Goal: Contribute content: Contribute content

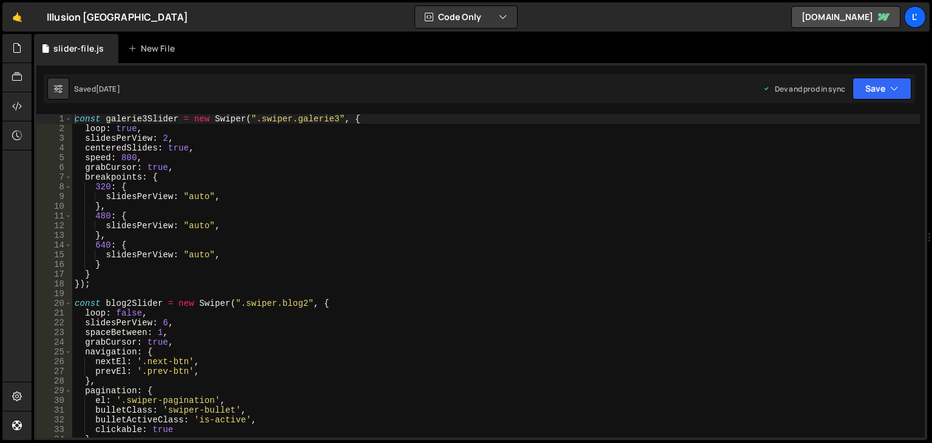
scroll to position [22953, 0]
click at [16, 50] on icon at bounding box center [17, 47] width 10 height 13
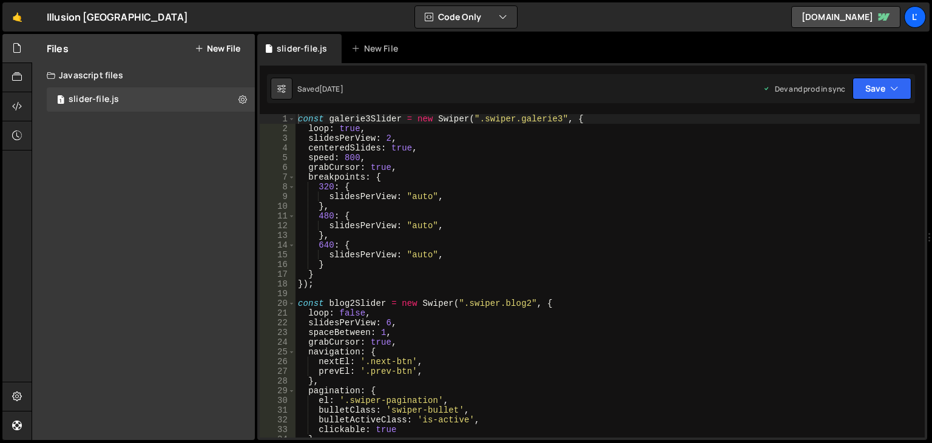
click at [208, 44] on button "New File" at bounding box center [217, 49] width 45 height 10
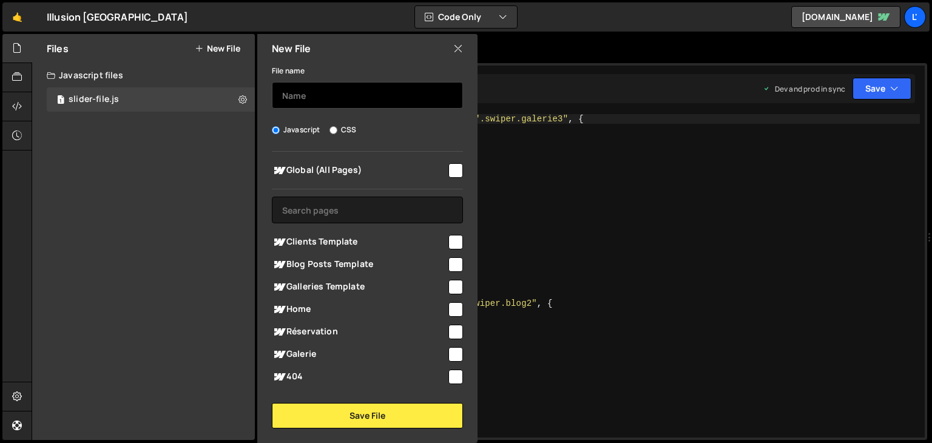
click at [308, 102] on input "text" at bounding box center [367, 95] width 191 height 27
type input "Animation"
click at [448, 311] on input "checkbox" at bounding box center [455, 309] width 15 height 15
checkbox input "true"
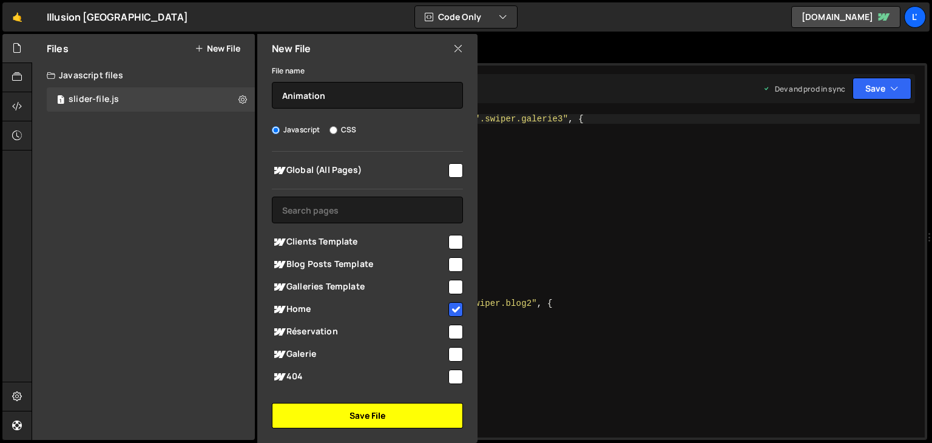
click at [383, 408] on button "Save File" at bounding box center [367, 415] width 191 height 25
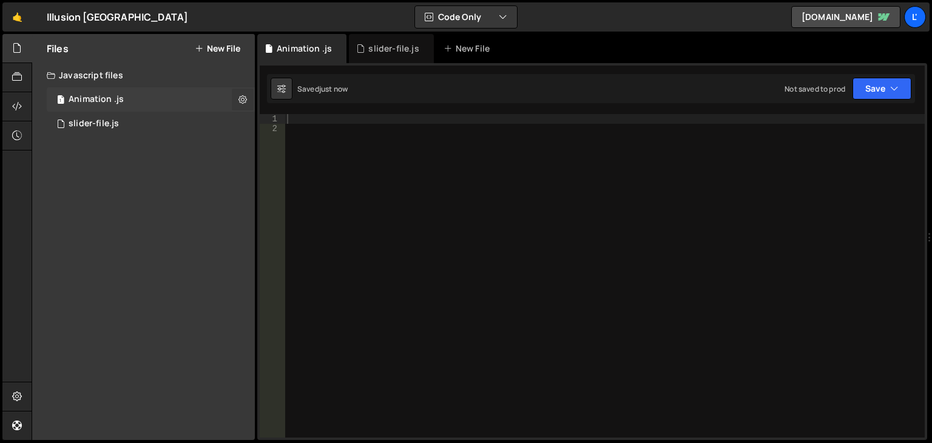
click at [245, 99] on icon at bounding box center [242, 99] width 8 height 12
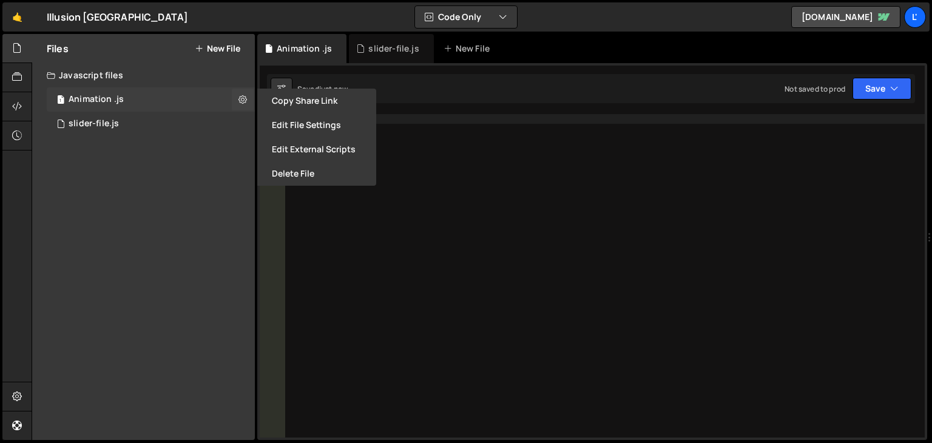
click at [207, 100] on div "1 Animation .js 0" at bounding box center [151, 99] width 208 height 24
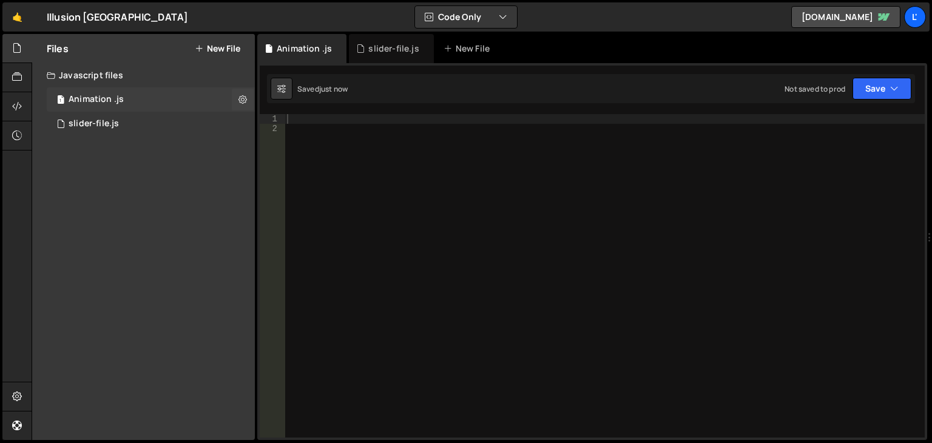
click at [104, 99] on div "Animation .js" at bounding box center [96, 99] width 55 height 11
click at [278, 91] on icon at bounding box center [281, 88] width 8 height 12
select select "editor"
select select "ace/theme/monokai"
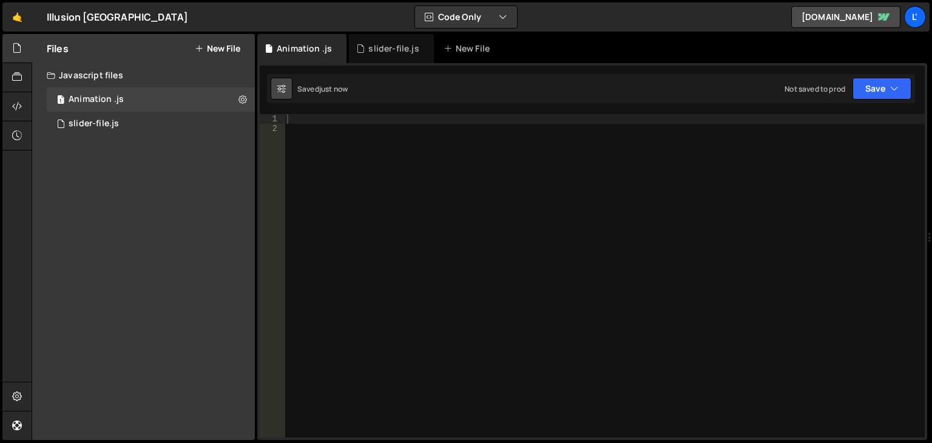
type input "14"
checkbox input "true"
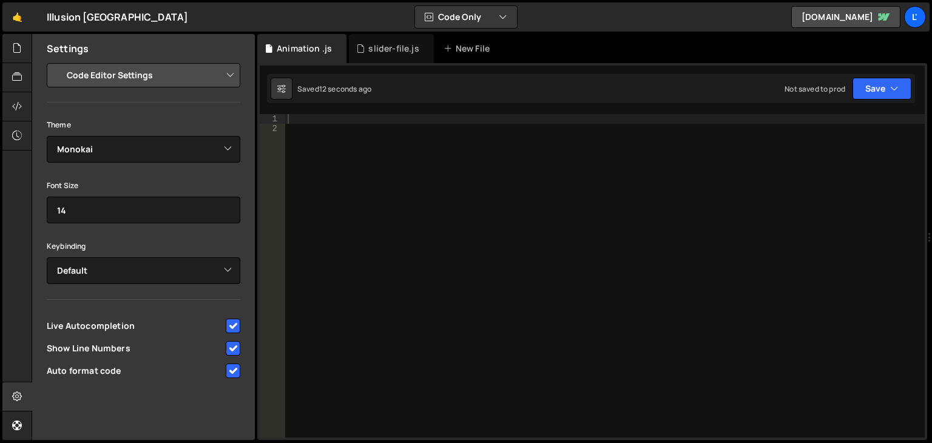
click at [184, 75] on select "Project Settings Code Editor Settings Chat Settings" at bounding box center [146, 75] width 178 height 27
click at [335, 229] on div at bounding box center [604, 285] width 639 height 343
click at [291, 49] on div "Animation .js" at bounding box center [304, 48] width 55 height 12
click at [223, 77] on select "Project Settings Code Editor Settings Chat Settings" at bounding box center [146, 75] width 178 height 27
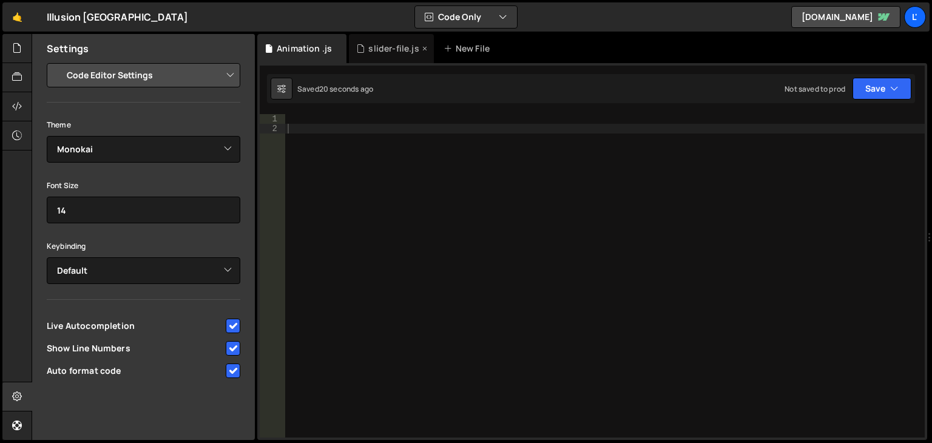
click at [389, 55] on div "slider-file.js" at bounding box center [391, 48] width 84 height 29
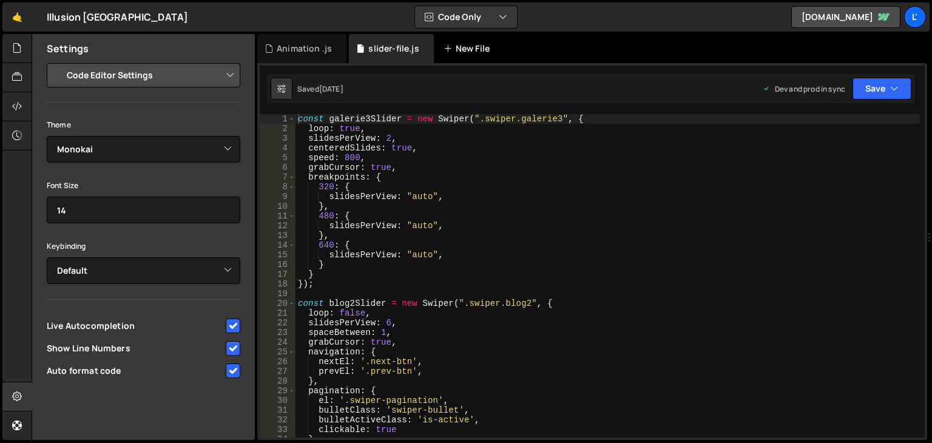
scroll to position [22953, 0]
click at [459, 51] on div "New File" at bounding box center [468, 48] width 51 height 12
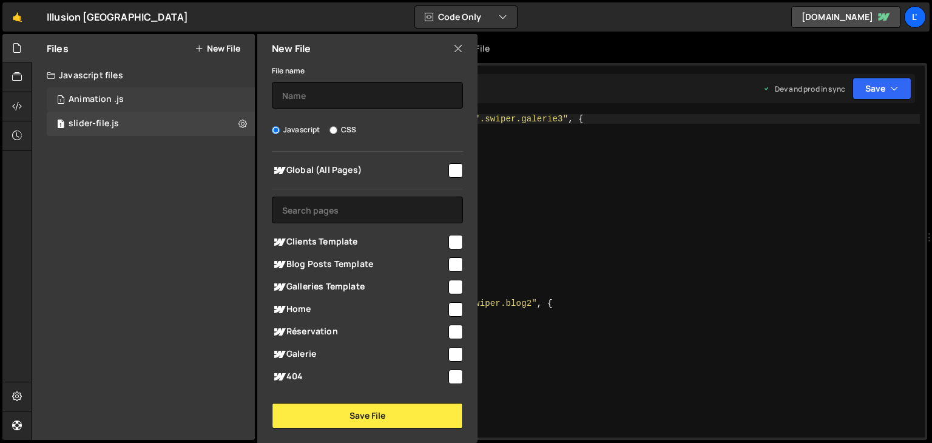
click at [176, 98] on div "1 Animation .js 0" at bounding box center [151, 99] width 208 height 24
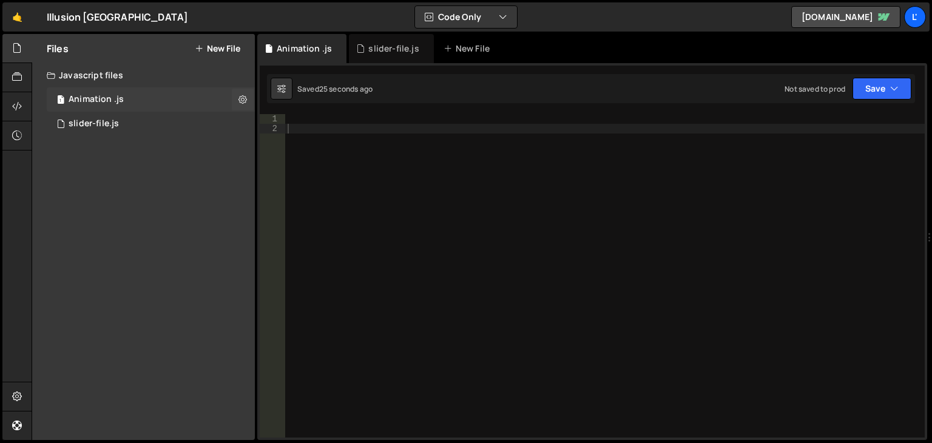
scroll to position [0, 0]
click at [243, 98] on icon at bounding box center [242, 99] width 8 height 12
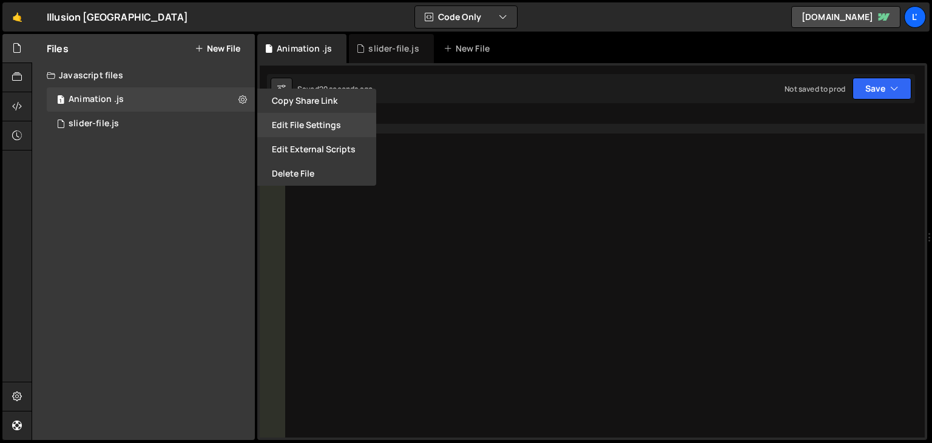
click at [317, 127] on button "Edit File Settings" at bounding box center [316, 125] width 119 height 24
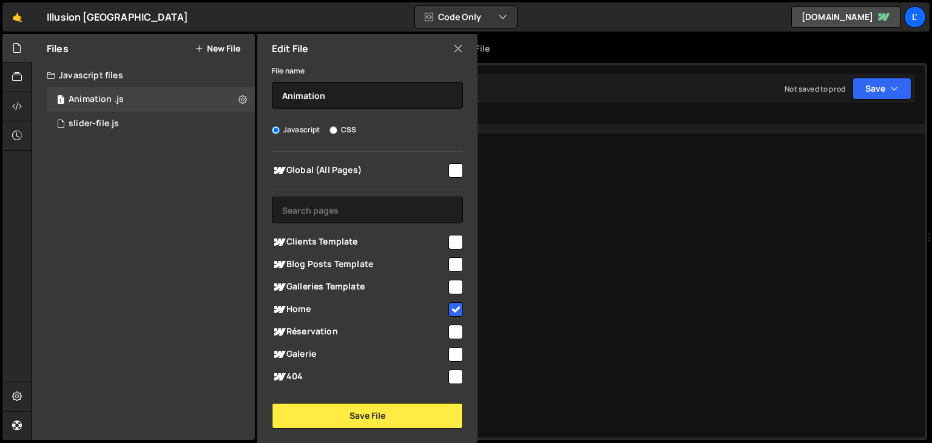
click at [502, 241] on div at bounding box center [604, 285] width 639 height 343
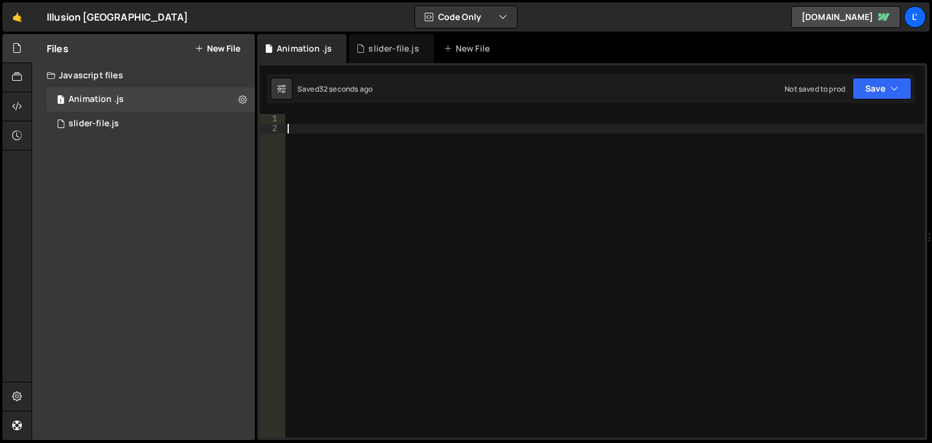
click at [369, 131] on div at bounding box center [604, 285] width 639 height 343
click at [371, 59] on div "slider-file.js" at bounding box center [391, 48] width 84 height 29
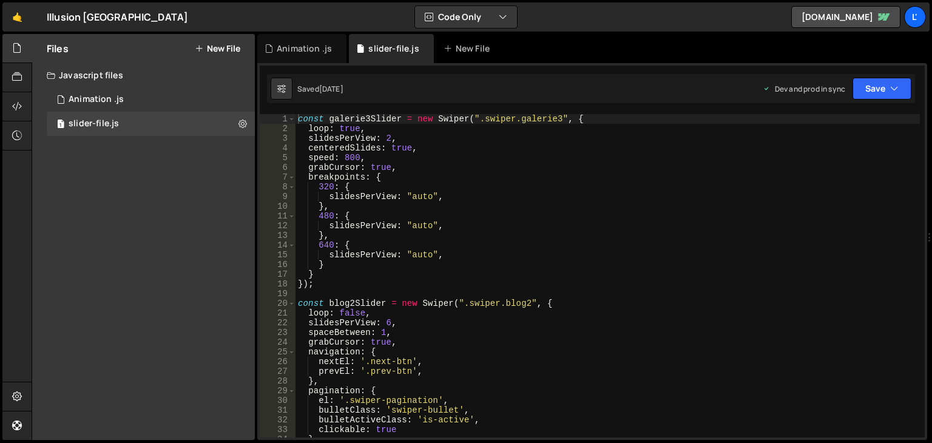
scroll to position [22953, 0]
click at [283, 44] on div "Animation .js" at bounding box center [304, 48] width 55 height 12
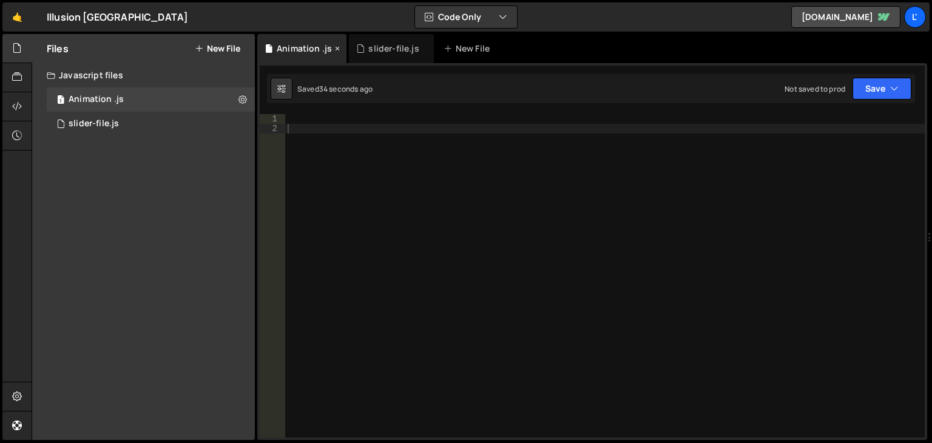
scroll to position [0, 0]
click at [339, 132] on div at bounding box center [604, 285] width 639 height 343
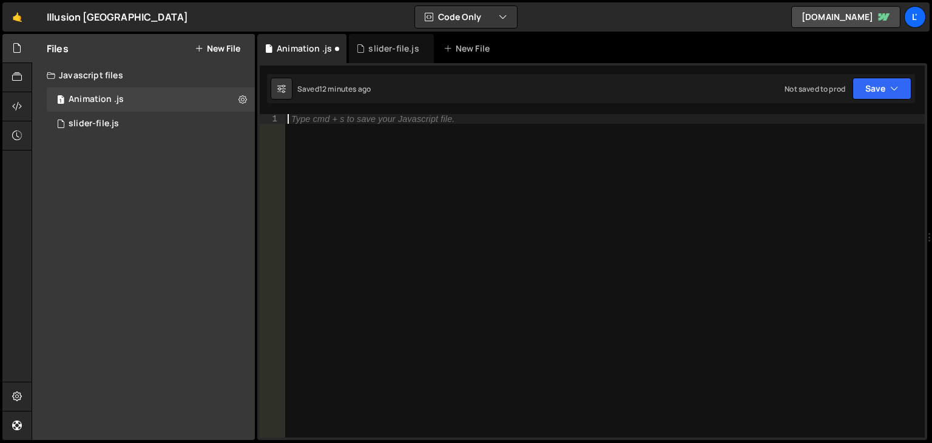
click at [431, 122] on div "Type cmd + s to save your Javascript file." at bounding box center [372, 119] width 163 height 8
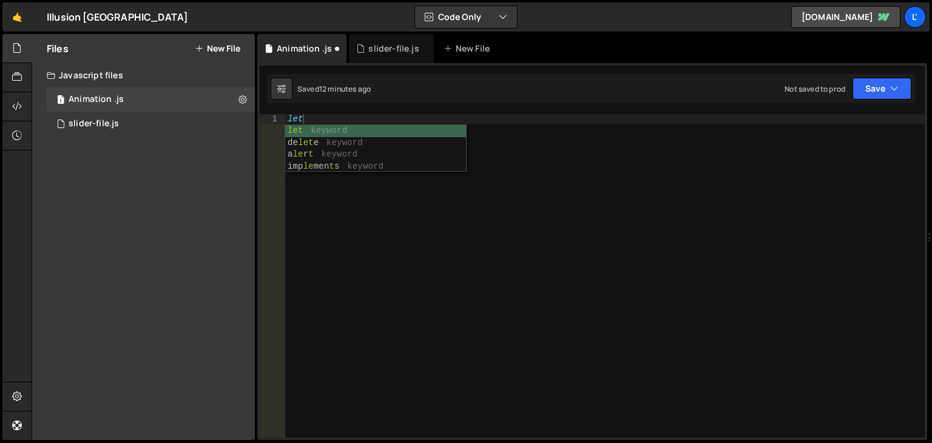
click at [569, 167] on div "let" at bounding box center [604, 285] width 639 height 343
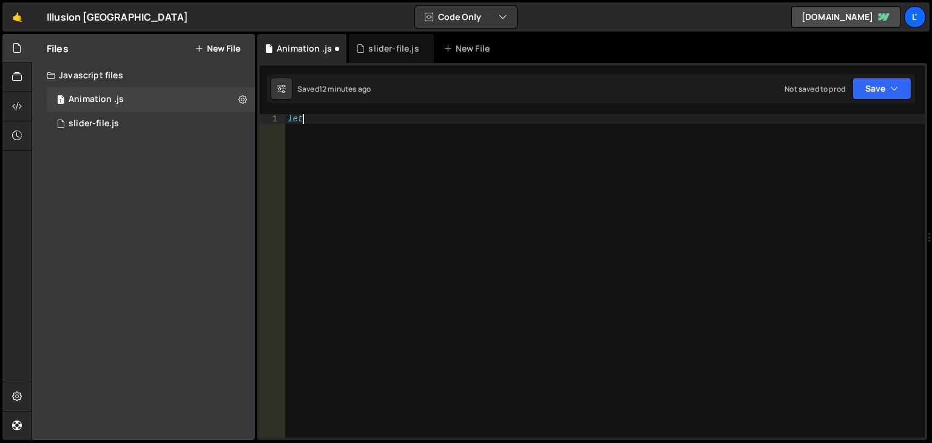
click at [398, 120] on div "let" at bounding box center [604, 285] width 639 height 343
type textarea "let splitText;"
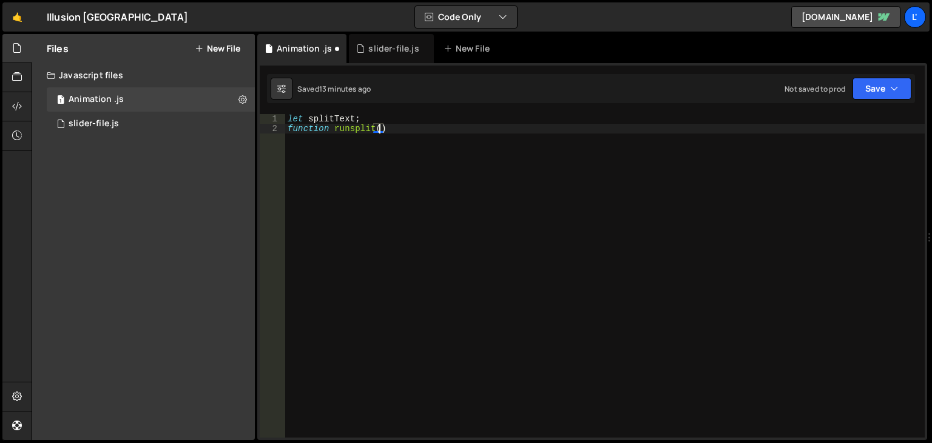
scroll to position [0, 5]
type textarea "function runsplit(){"
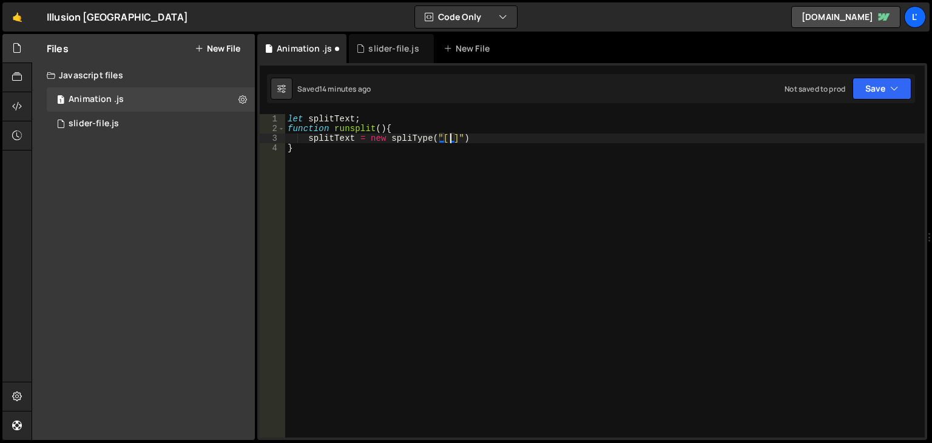
scroll to position [0, 11]
click at [472, 132] on div "let splitText ; function runsplit ( ) { splitText = new spliType ( "[]" ) }" at bounding box center [604, 285] width 639 height 343
click at [473, 139] on div "let splitText ; function runsplit ( ) { splitText = new spliType ( "[]" ) }" at bounding box center [604, 285] width 639 height 343
type textarea "splitText = new spliType("[]"), {"
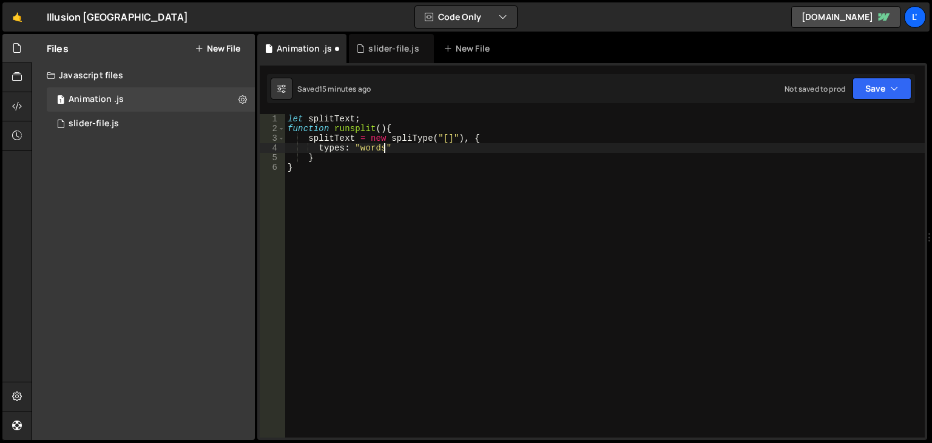
scroll to position [0, 7]
type textarea "types: "words, chars""
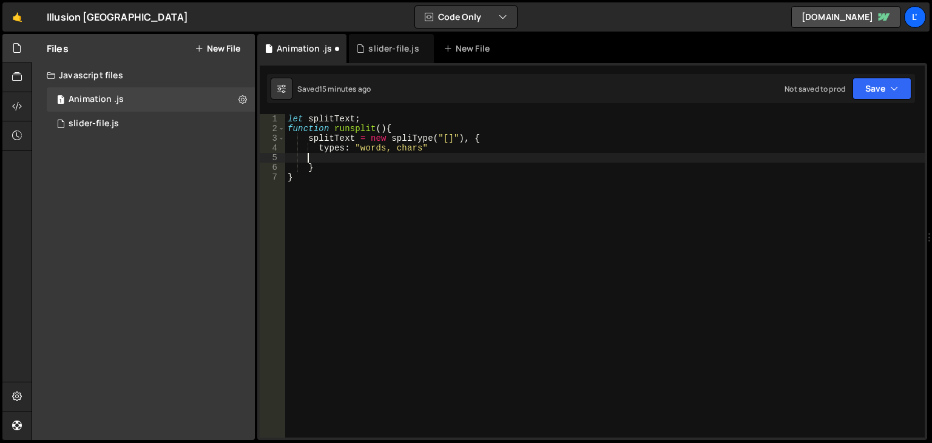
scroll to position [0, 0]
click at [315, 158] on div "let splitText ; function runsplit ( ) { splitText = new spliType ( "[]" ) , { t…" at bounding box center [604, 285] width 639 height 343
click at [319, 157] on div "let splitText ; function runsplit ( ) { splitText = new spliType ( "[]" ) , { t…" at bounding box center [604, 285] width 639 height 343
click at [460, 139] on div "let splitText ; function runsplit ( ) { splitText = new spliType ( "[]" ) , { t…" at bounding box center [604, 285] width 639 height 343
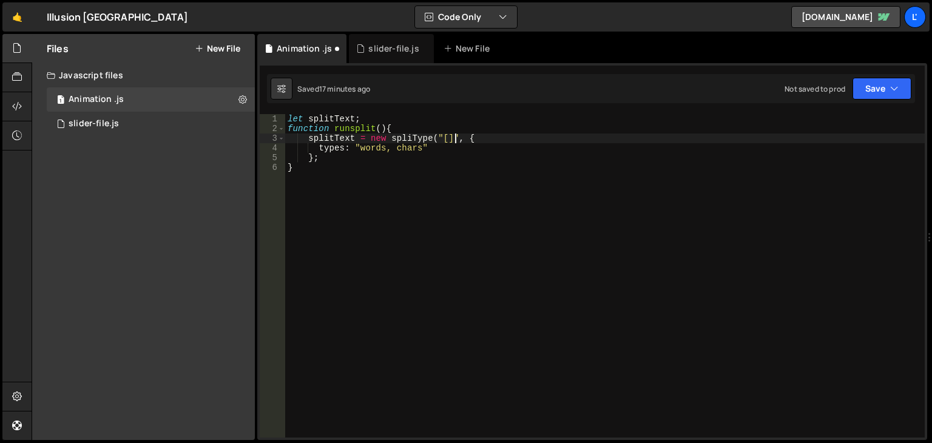
click at [315, 157] on div "let splitText ; function runsplit ( ) { splitText = new spliType ( "[]" , { typ…" at bounding box center [604, 285] width 639 height 343
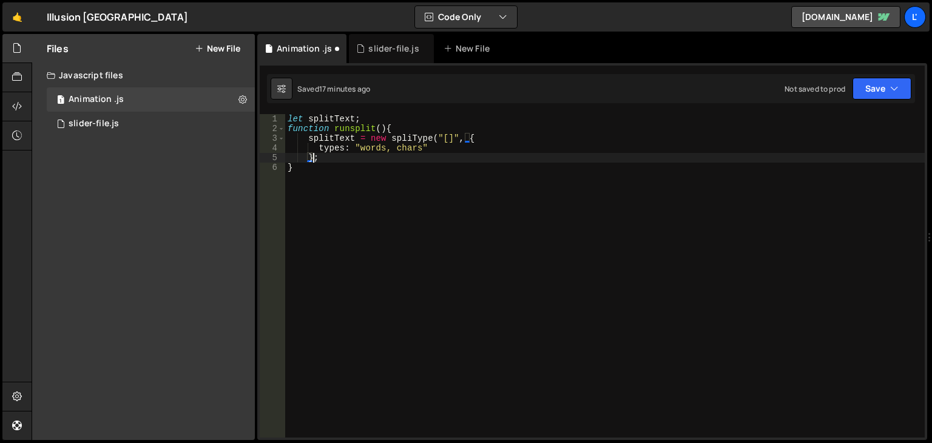
scroll to position [0, 1]
click at [335, 175] on div "let splitText ; function runsplit ( ) { splitText = new spliType ( "[]" , { typ…" at bounding box center [604, 285] width 639 height 343
type textarea "}"
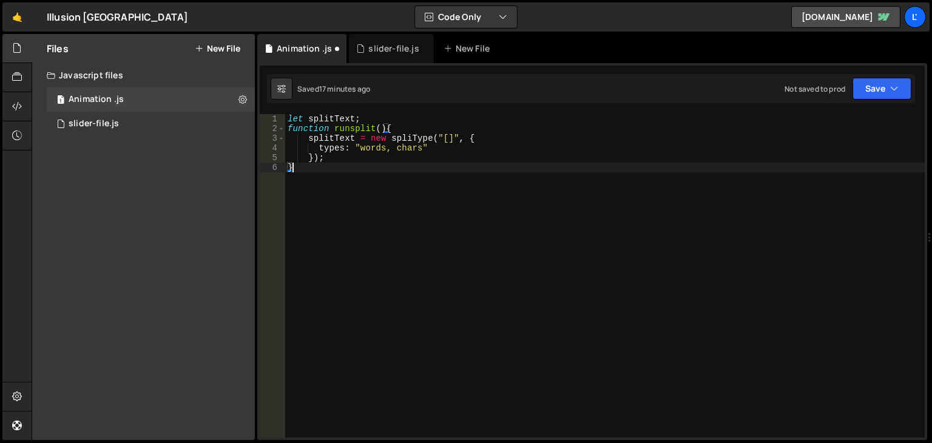
scroll to position [0, 0]
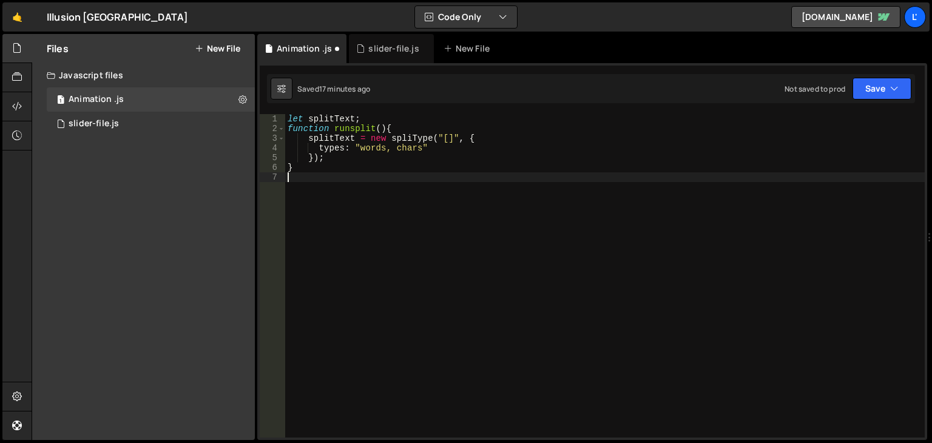
type textarea "u"
type textarea "runSplit();"
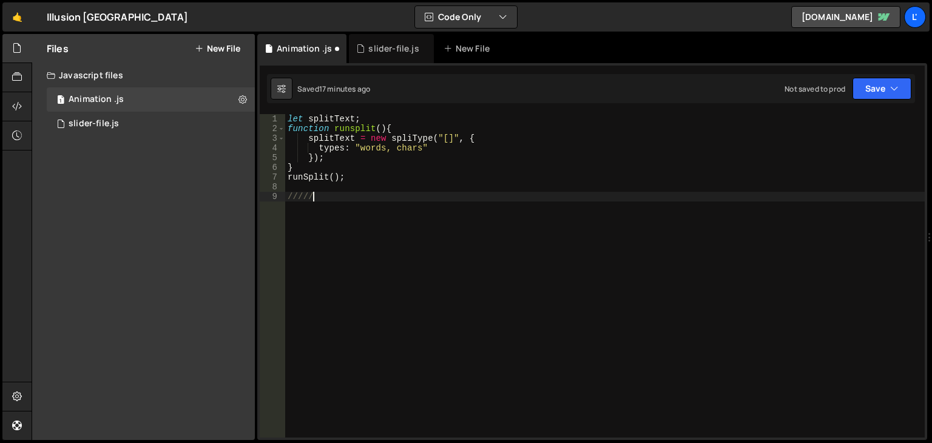
scroll to position [0, 1]
type textarea "///// resize"
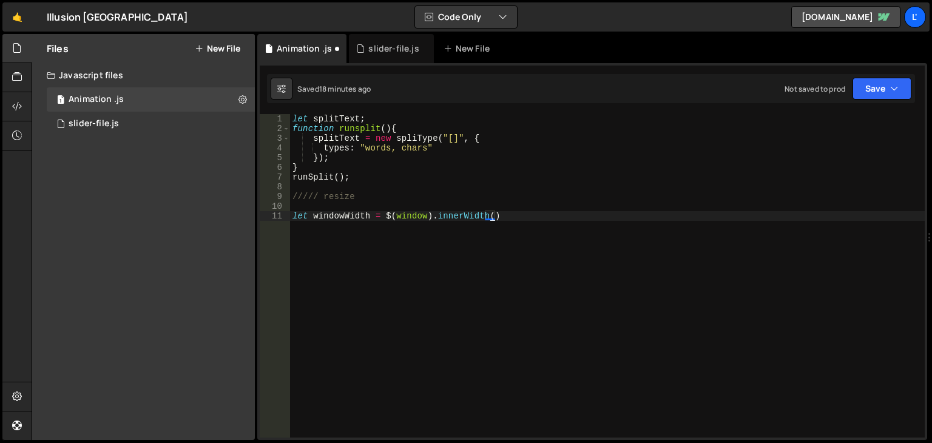
scroll to position [0, 13]
type textarea "let windowWidth = $(window).innerWidth();"
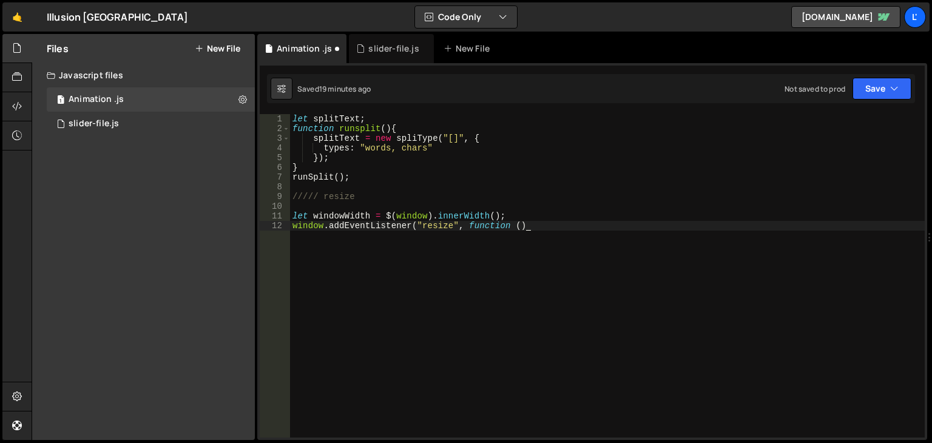
scroll to position [0, 16]
type textarea "window.addEventListener("resize", function () {"
type textarea "if (windowWidth !== $(window).innerWidth()) {"
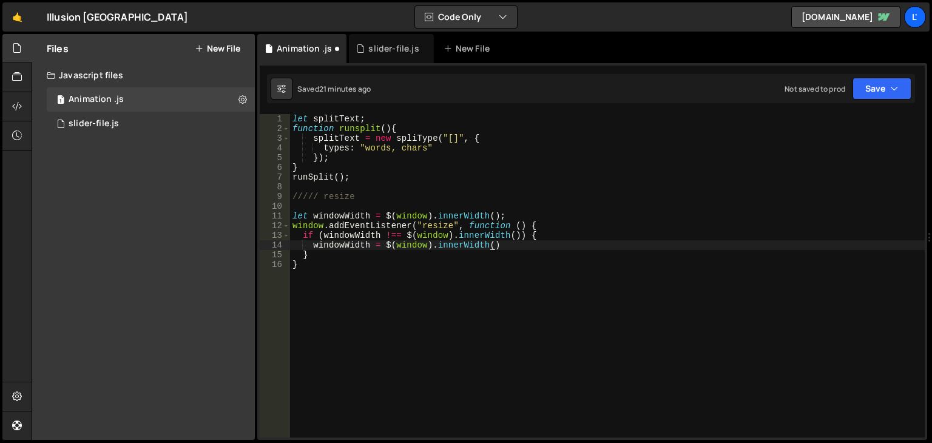
scroll to position [0, 13]
type textarea "windowWidth = $(window).innerWidth();"
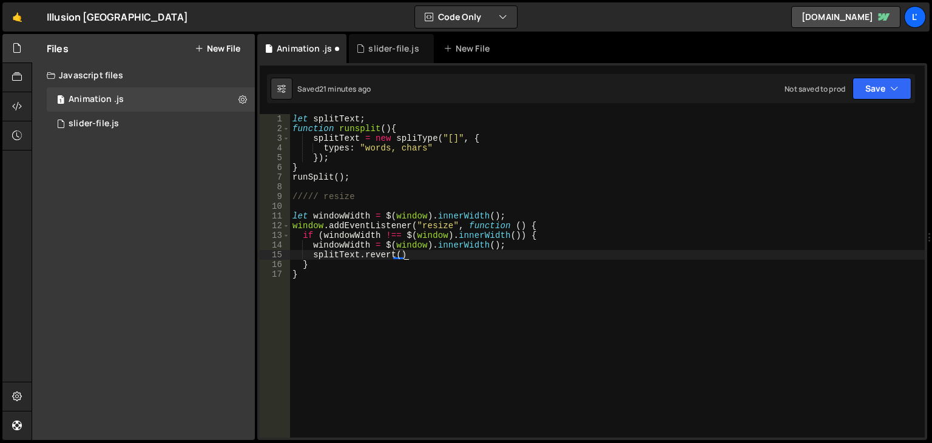
type textarea "splitText.revert();"
click at [312, 281] on div "let splitText ; function runsplit ( ) { splitText = new spliType ( "[]" , { typ…" at bounding box center [607, 285] width 634 height 343
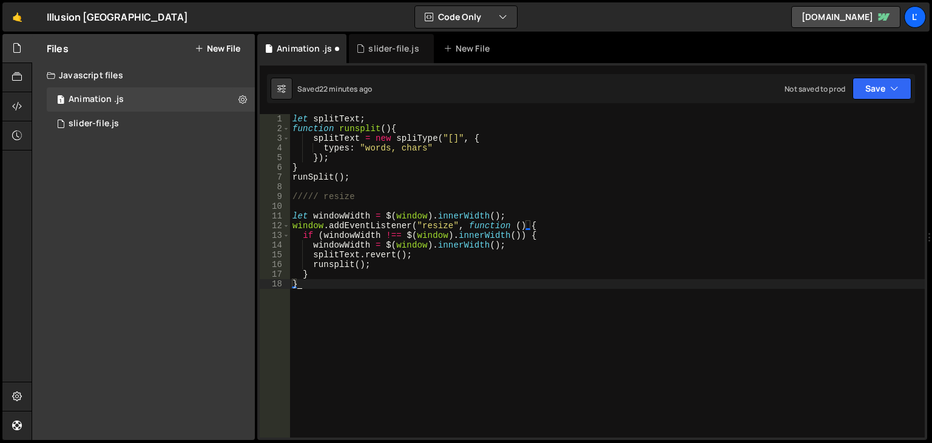
scroll to position [0, 0]
click at [810, 224] on div "let splitText ; function runsplit ( ) { splitText = new spliType ( "[]" , { typ…" at bounding box center [607, 285] width 634 height 343
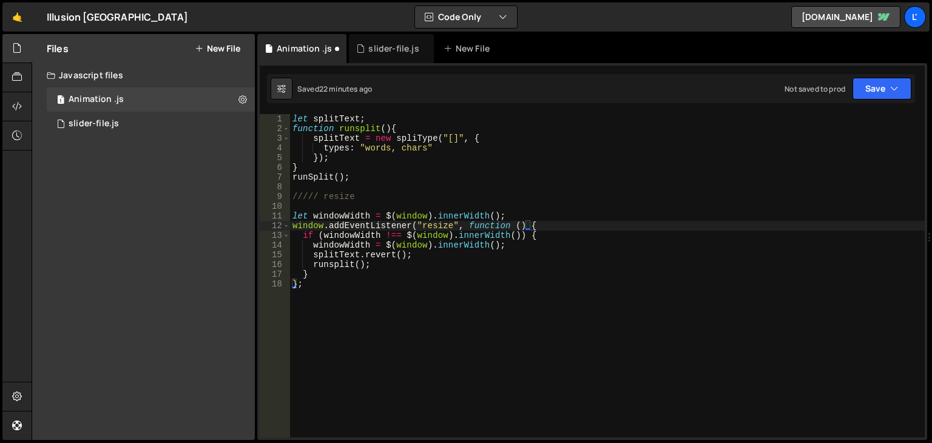
click at [343, 287] on div "let splitText ; function runsplit ( ) { splitText = new spliType ( "[]" , { typ…" at bounding box center [607, 285] width 634 height 343
type textarea "};"
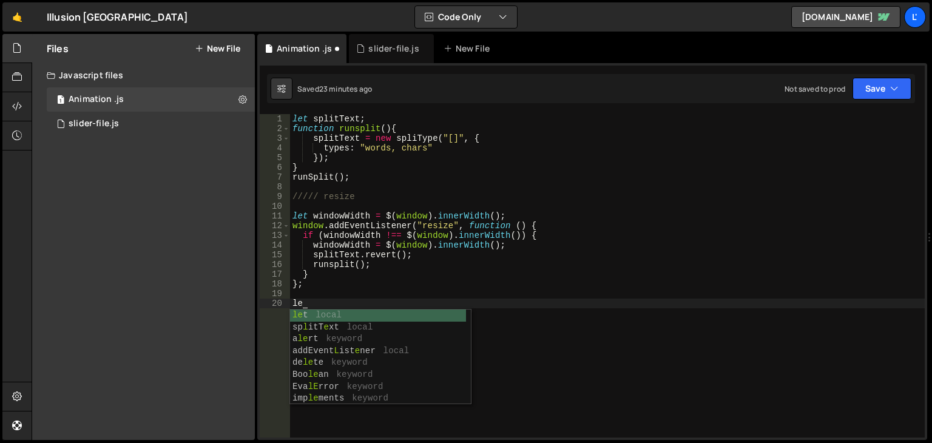
type textarea "l"
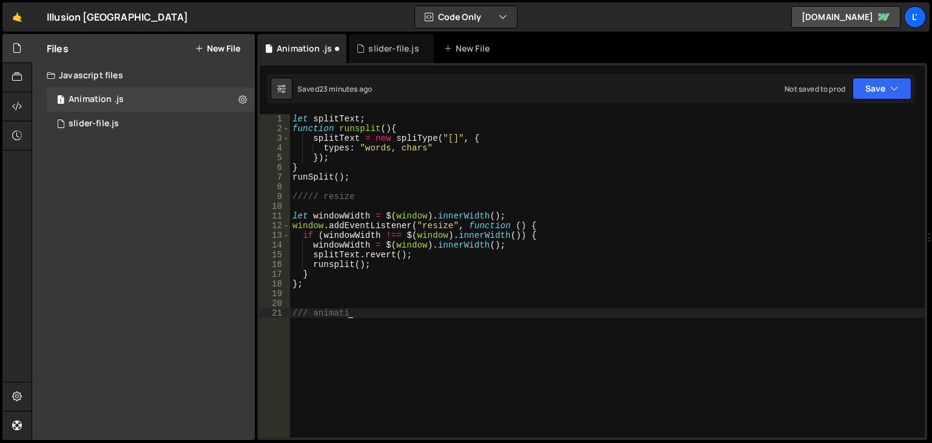
type textarea "/// animation"
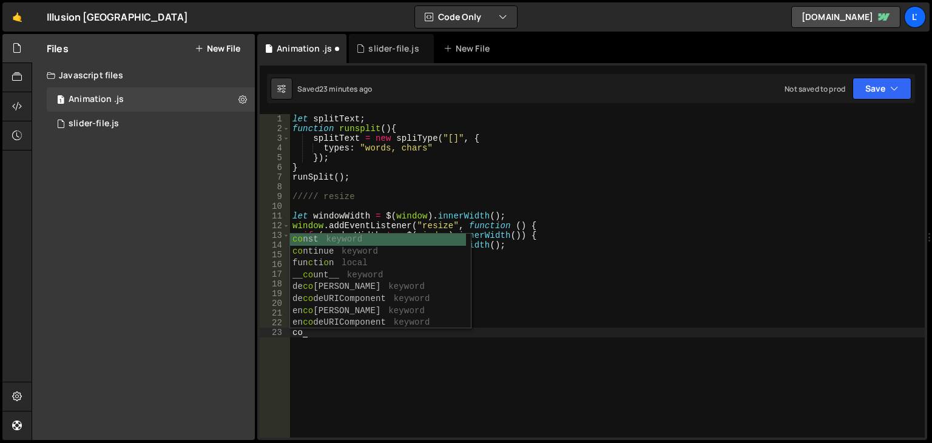
type textarea "c"
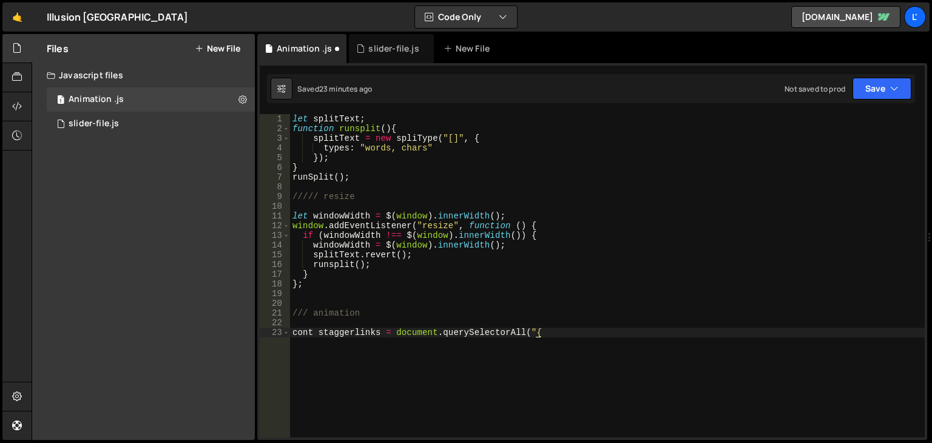
scroll to position [0, 16]
type textarea "cont staggerlinks = document.querySelectorAll("[]""
type textarea "staggerLinks.forEach((link) => {"
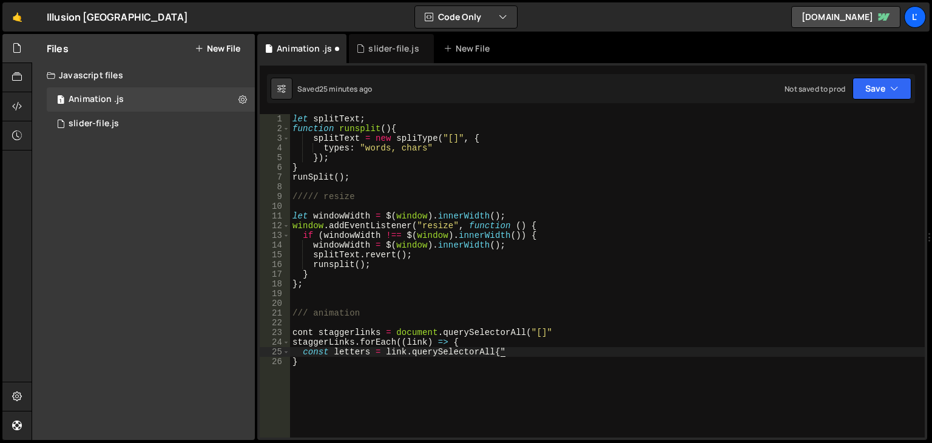
scroll to position [0, 14]
type textarea "const letters = link.querySelectorAll{"[]""
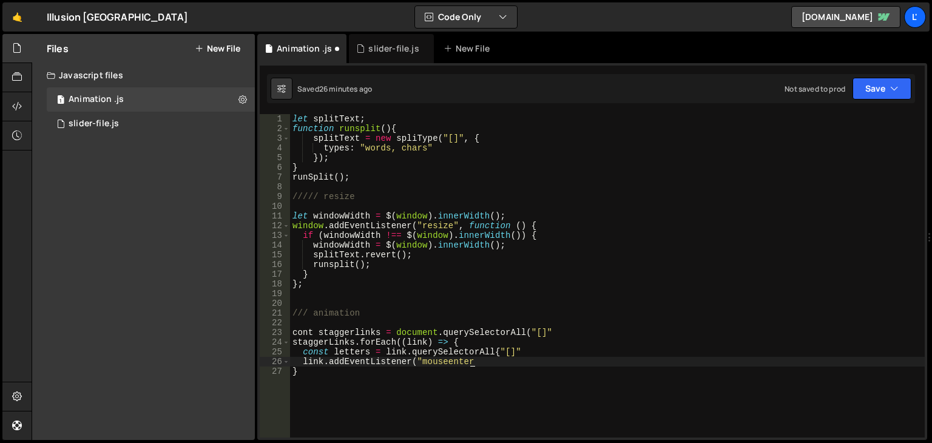
scroll to position [0, 0]
click at [474, 365] on div "let splitText ; function runsplit ( ) { splitText = new spliType ( "[]" , { typ…" at bounding box center [607, 285] width 634 height 343
type textarea "link.addEventListener("mouseenter", function (){"
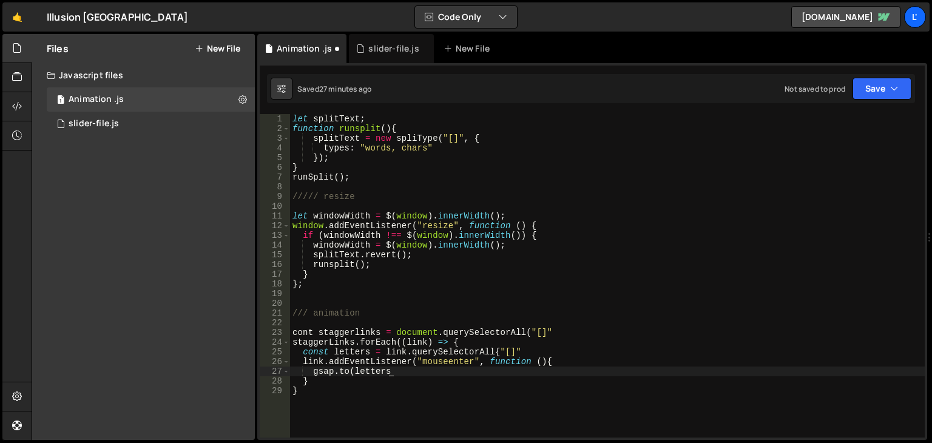
scroll to position [0, 7]
click at [487, 381] on div "let splitText ; function runsplit ( ) { splitText = new spliType ( "[]" , { typ…" at bounding box center [607, 285] width 634 height 343
click at [443, 372] on div "let splitText ; function runsplit ( ) { splitText = new spliType ( "[]" , { typ…" at bounding box center [607, 285] width 634 height 343
type textarea "[DOMAIN_NAME](letters, {"
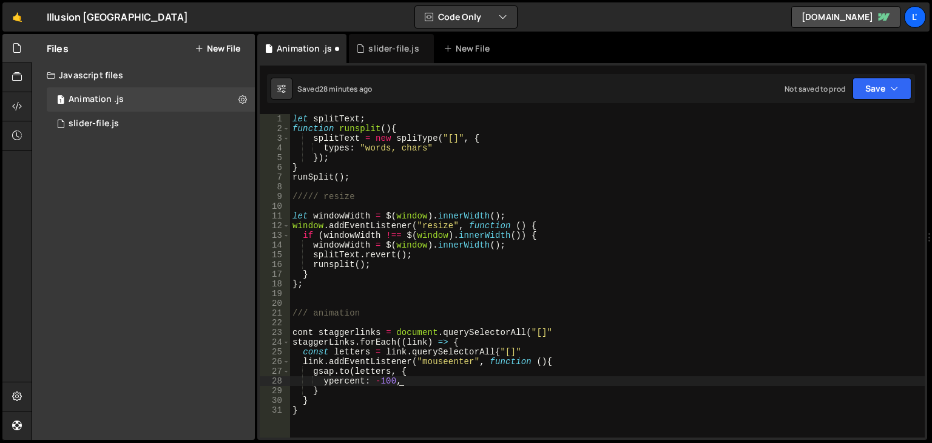
scroll to position [0, 7]
type textarea "ypercent: -100,"
type textarea "duration: 0.5,"
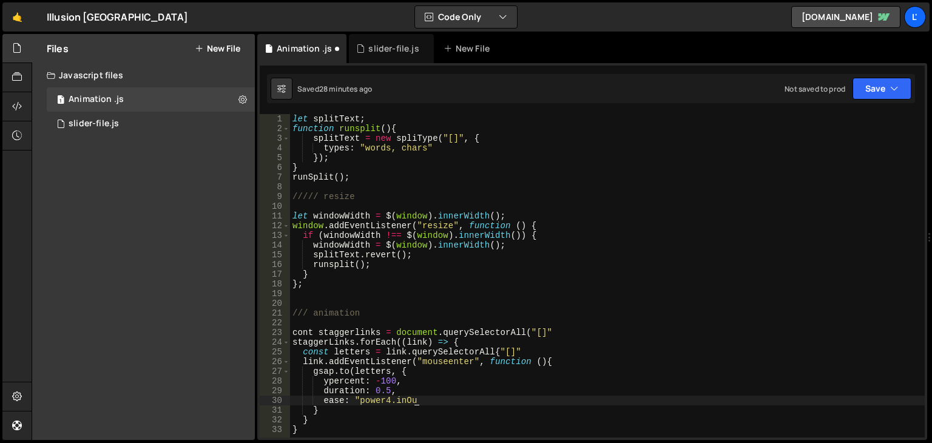
scroll to position [0, 8]
type textarea "ease: "power4.inOut","
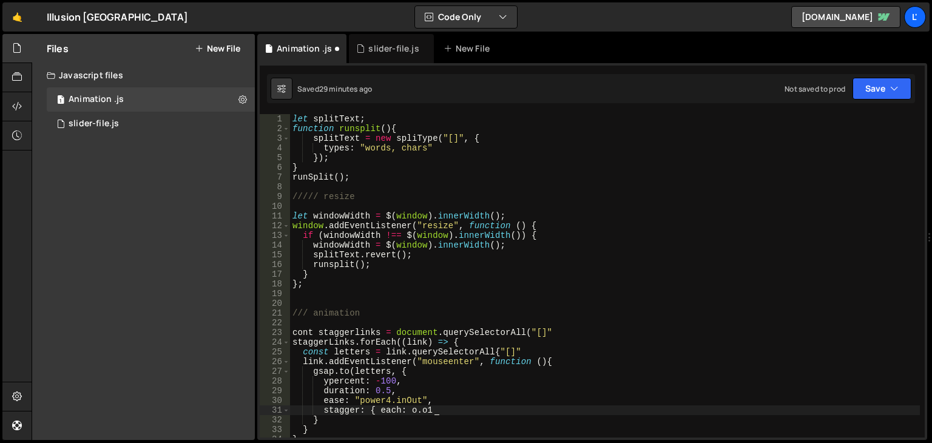
scroll to position [0, 10]
type textarea "stagger: { each: o.o1 },"
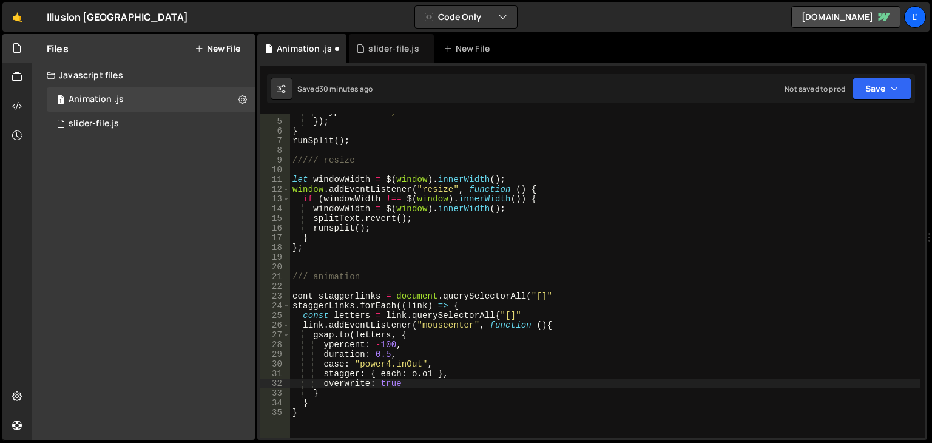
scroll to position [36, 0]
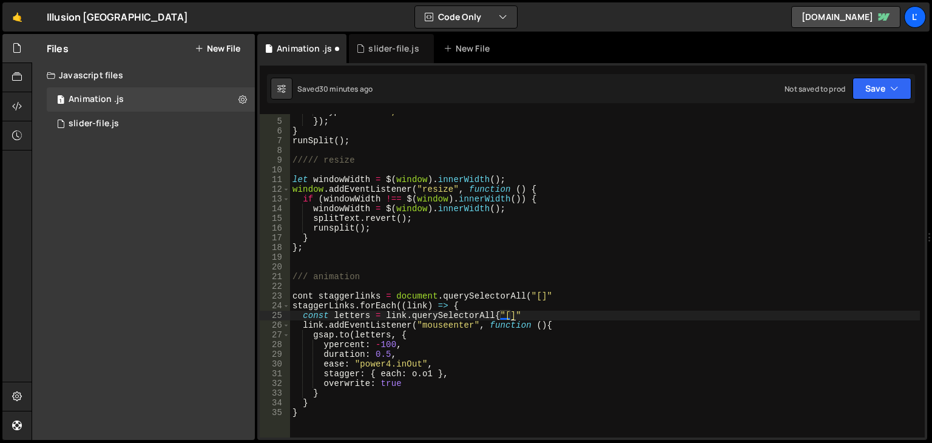
click at [512, 317] on div "types : "words, chars" }) ; } runSplit ( ) ; ///// resize let windowWidth = $ (…" at bounding box center [605, 278] width 630 height 343
click at [540, 314] on div "types : "words, chars" }) ; } runSplit ( ) ; ///// resize let windowWidth = $ (…" at bounding box center [605, 278] width 630 height 343
click at [541, 314] on div "types : "words, chars" }) ; } runSplit ( ) ; ///// resize let windowWidth = $ (…" at bounding box center [605, 278] width 630 height 343
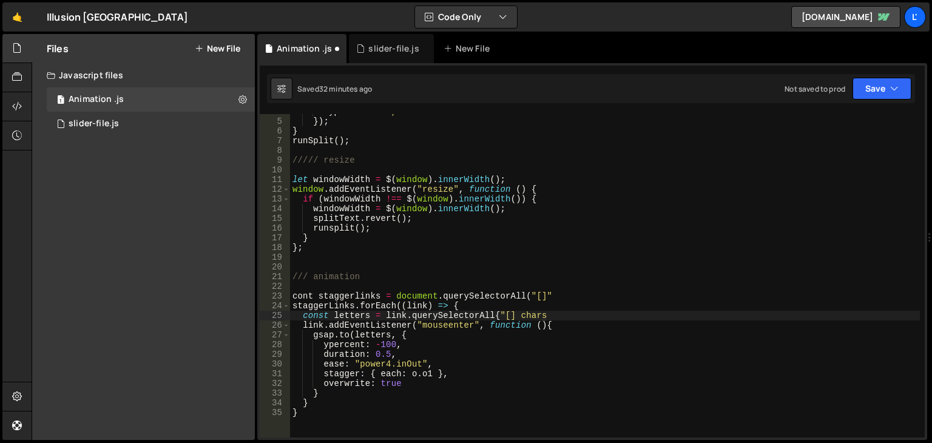
click at [565, 318] on div "types : "words, chars" }) ; } runSplit ( ) ; ///// resize let windowWidth = $ (…" at bounding box center [605, 278] width 630 height 343
click at [568, 314] on div "types : "words, chars" }) ; } runSplit ( ) ; ///// resize let windowWidth = $ (…" at bounding box center [605, 278] width 630 height 343
click at [570, 312] on div "types : "words, chars" }) ; } runSplit ( ) ; ///// resize let windowWidth = $ (…" at bounding box center [605, 278] width 630 height 343
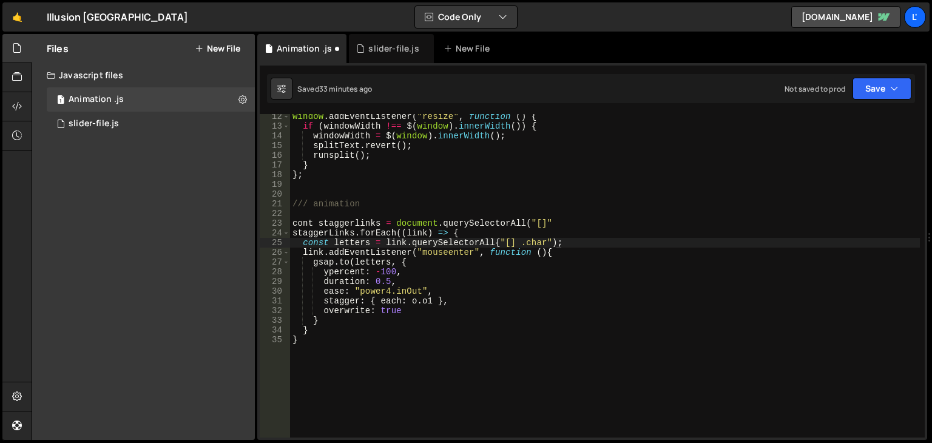
click at [372, 368] on div "window . addEventListener ( "resize" , function ( ) { if ( windowWidth !== $ ( …" at bounding box center [605, 283] width 630 height 343
type textarea "}"
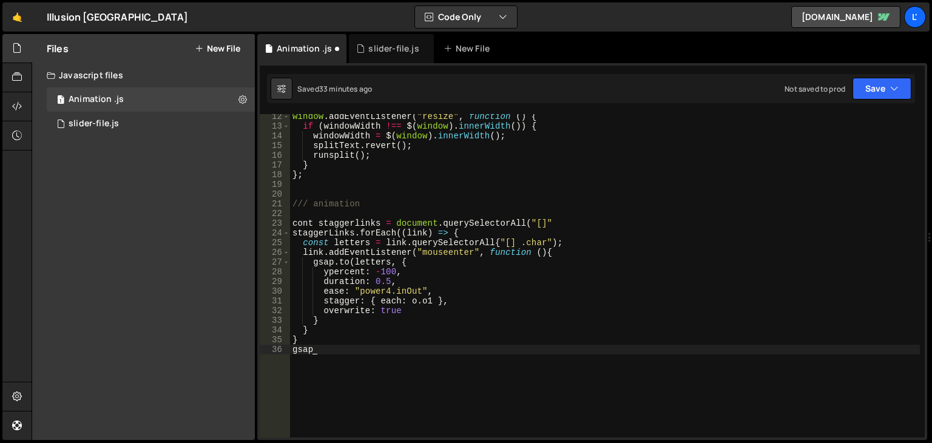
scroll to position [0, 0]
type textarea "g"
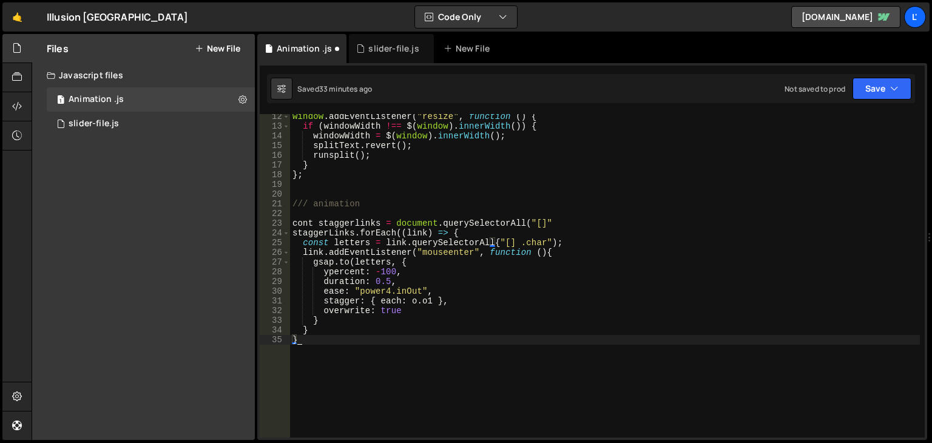
click at [434, 361] on div "window . addEventListener ( "resize" , function ( ) { if ( windowWidth !== $ ( …" at bounding box center [605, 283] width 630 height 343
drag, startPoint x: 376, startPoint y: 340, endPoint x: 297, endPoint y: 341, distance: 79.5
click at [297, 341] on div "window . addEventListener ( "resize" , function ( ) { if ( windowWidth !== $ ( …" at bounding box center [605, 283] width 630 height 343
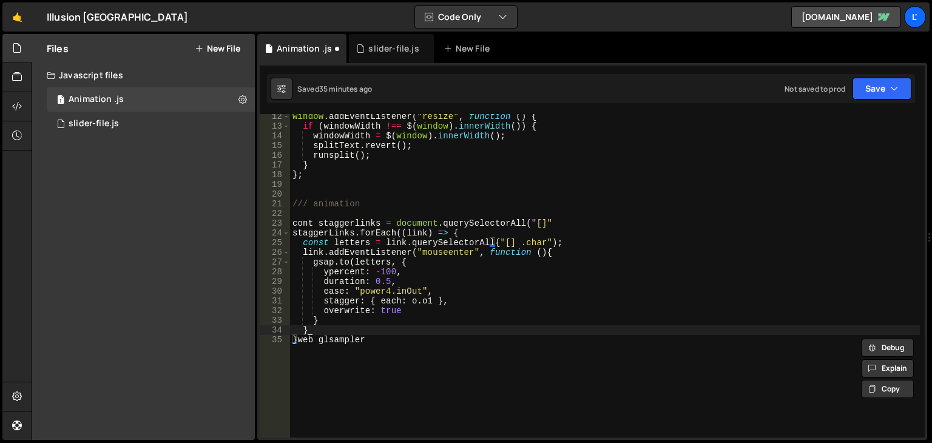
click at [374, 331] on div "window . addEventListener ( "resize" , function ( ) { if ( windowWidth !== $ ( …" at bounding box center [605, 283] width 630 height 343
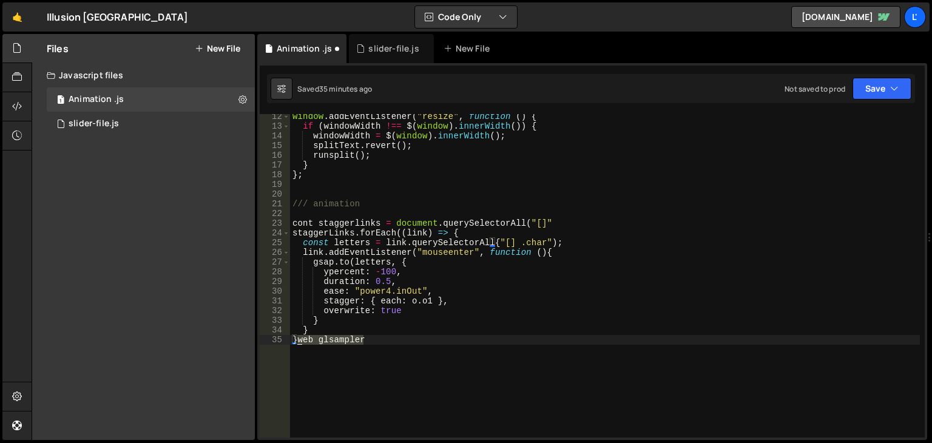
drag, startPoint x: 376, startPoint y: 341, endPoint x: 298, endPoint y: 338, distance: 77.7
click at [298, 338] on div "window . addEventListener ( "resize" , function ( ) { if ( windowWidth !== $ ( …" at bounding box center [605, 283] width 630 height 343
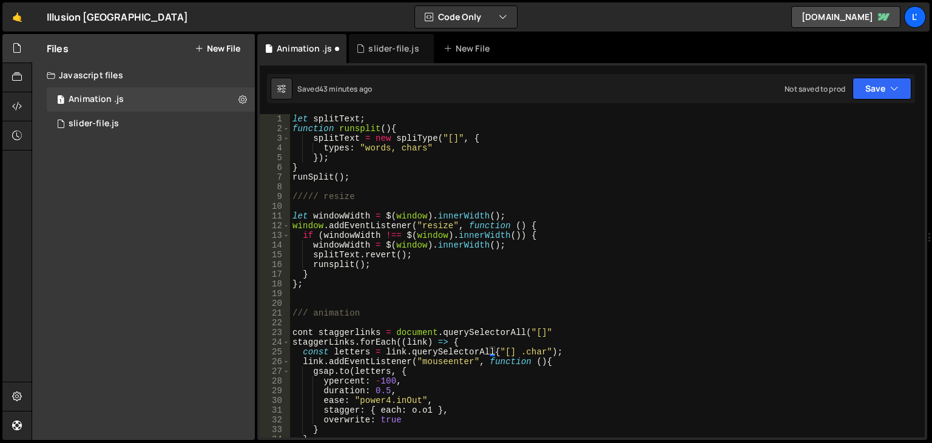
click at [548, 328] on div "let splitText ; function runsplit ( ) { splitText = new spliType ( "[]" , { typ…" at bounding box center [605, 285] width 630 height 343
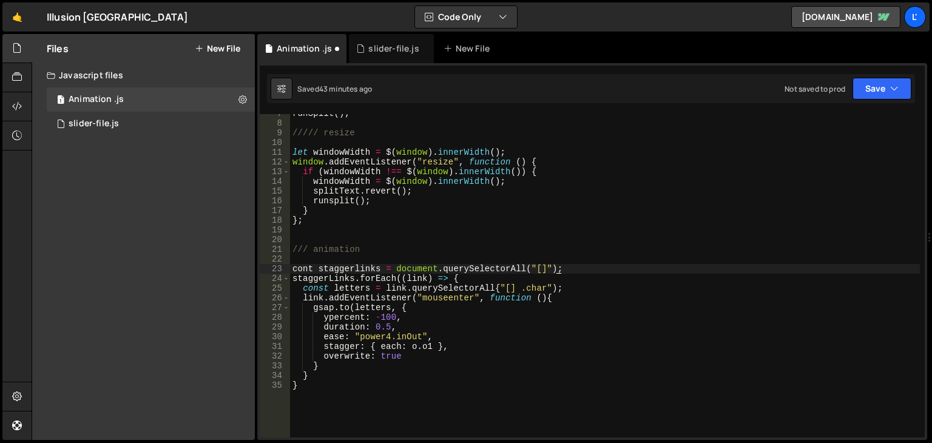
scroll to position [64, 0]
click at [872, 87] on button "Save" at bounding box center [881, 89] width 59 height 22
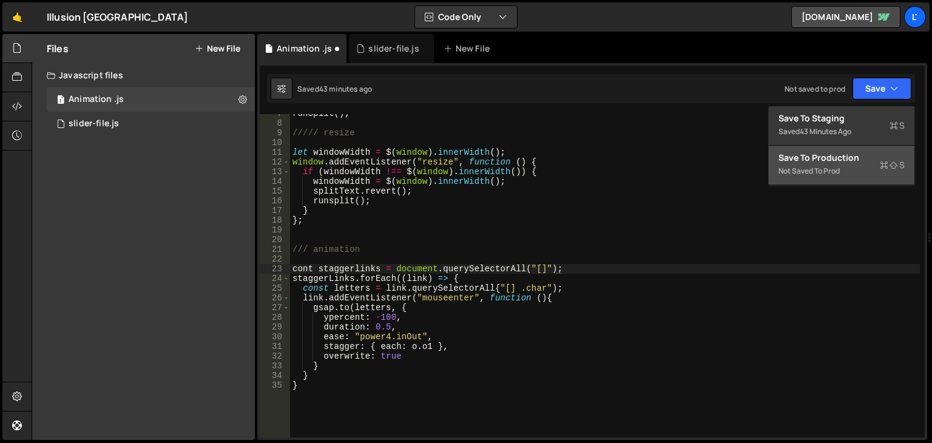
click at [787, 149] on button "Save to Production S Not saved to prod" at bounding box center [841, 165] width 146 height 39
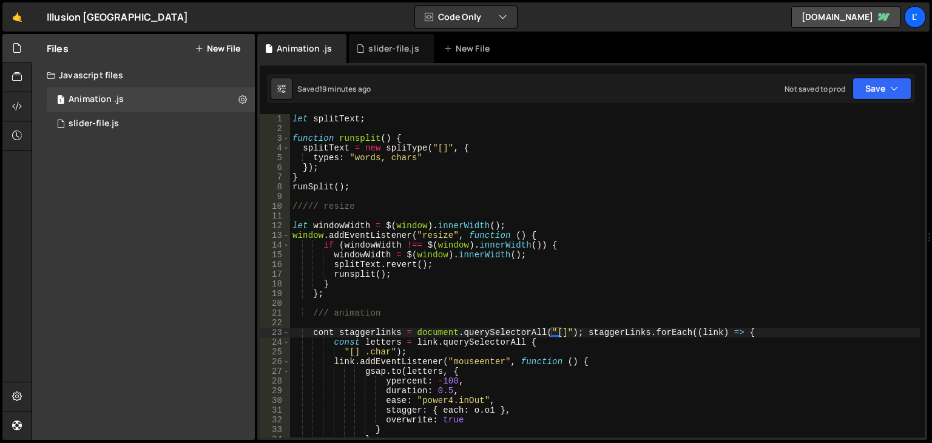
scroll to position [0, 0]
click at [866, 86] on button "Save" at bounding box center [881, 89] width 59 height 22
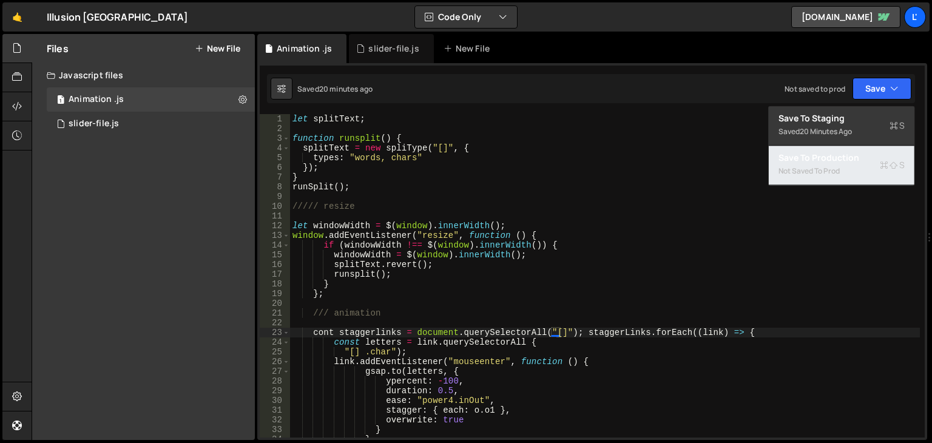
click at [826, 163] on button "Save to Production S Not saved to prod" at bounding box center [841, 165] width 146 height 39
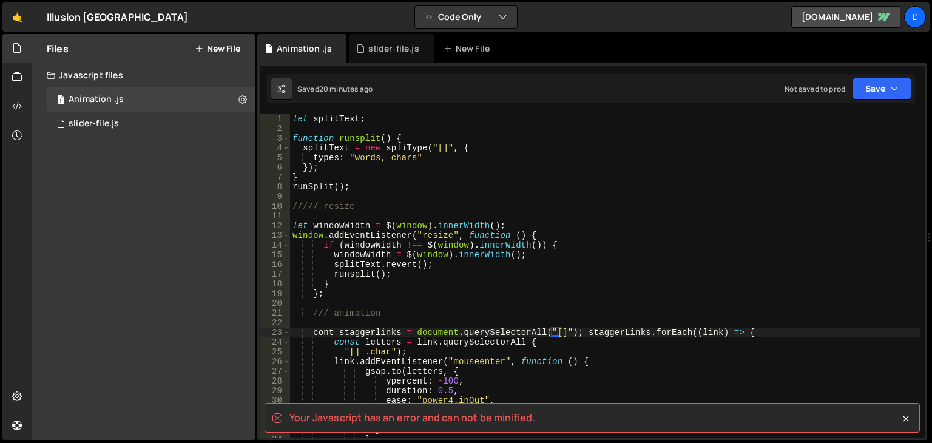
scroll to position [0, 11]
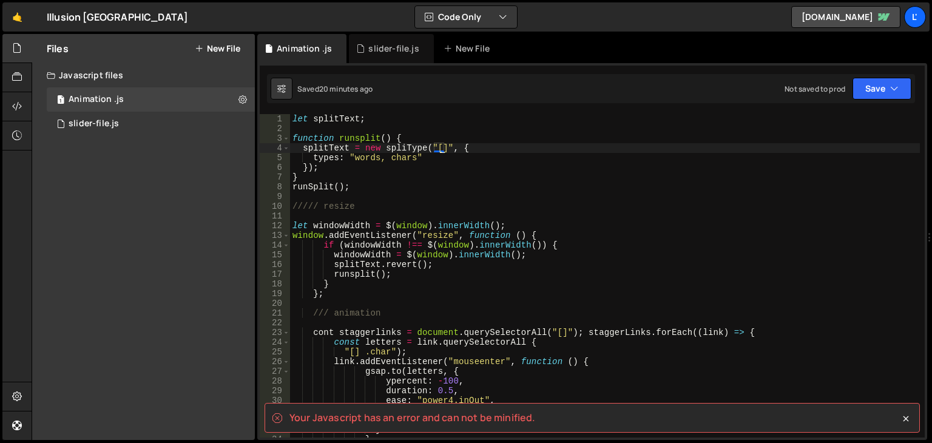
click at [441, 147] on div "let splitText ; function runsplit ( ) { splitText = new spliType ( "[]" , { typ…" at bounding box center [605, 285] width 630 height 343
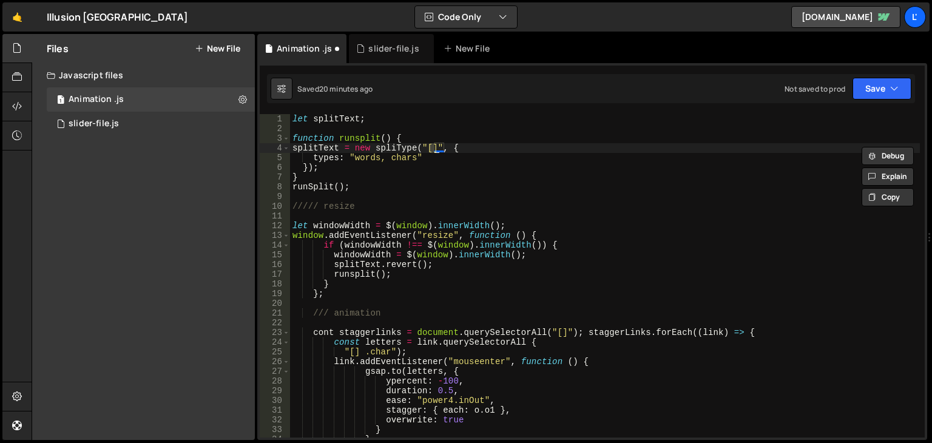
scroll to position [0, 10]
click at [429, 146] on div "let splitText ; function runsplit ( ) { splitText = new spliType ( "[]" , { typ…" at bounding box center [605, 285] width 630 height 343
click at [439, 150] on div "let splitText ; function runsplit ( ) { splitText = new spliType ( "[]" , { typ…" at bounding box center [605, 275] width 630 height 323
click at [439, 147] on div "let splitText ; function runsplit ( ) { splitText = new spliType ( "[]" , { typ…" at bounding box center [605, 285] width 630 height 343
drag, startPoint x: 439, startPoint y: 146, endPoint x: 483, endPoint y: 144, distance: 43.7
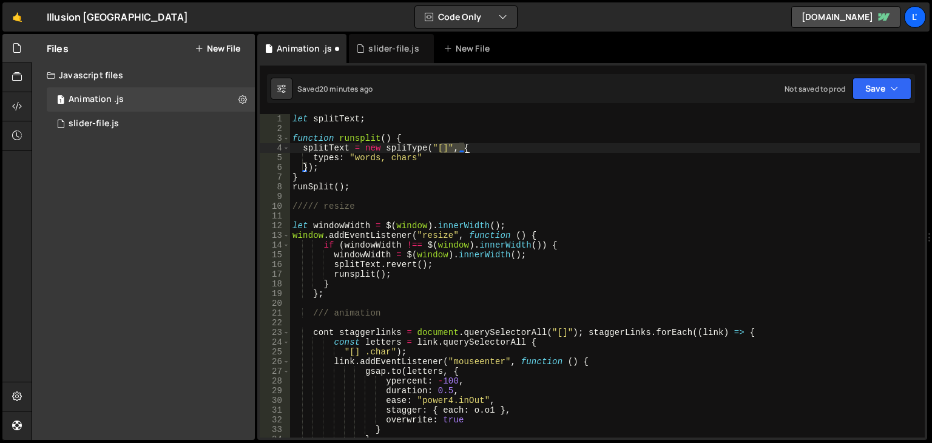
click at [483, 144] on div "let splitText ; function runsplit ( ) { splitText = new spliType ( "[]" , { typ…" at bounding box center [605, 285] width 630 height 343
click at [913, 147] on button "Debug" at bounding box center [887, 156] width 52 height 18
click at [491, 149] on div "let splitText ; function runsplit ( ) { splitText = new spliType ( "[]" , { typ…" at bounding box center [605, 275] width 630 height 323
click at [439, 146] on div "let splitText ; function runsplit ( ) { splitText = new spliType ( "[]" , { typ…" at bounding box center [605, 285] width 630 height 343
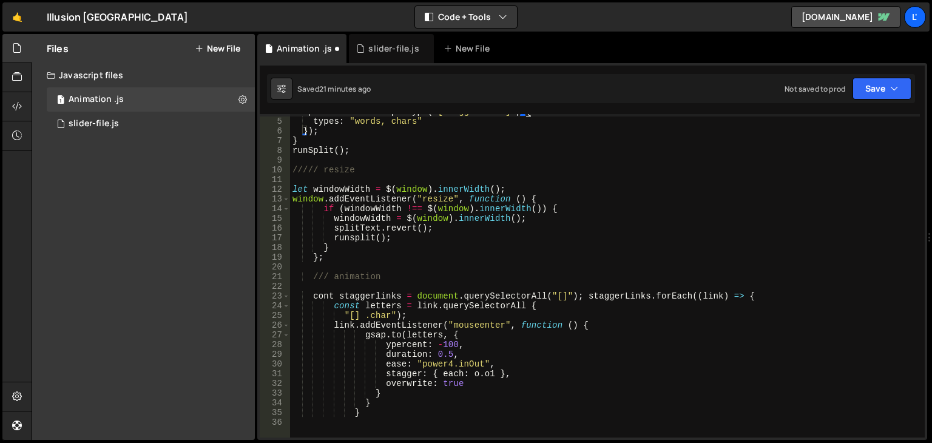
scroll to position [0, 0]
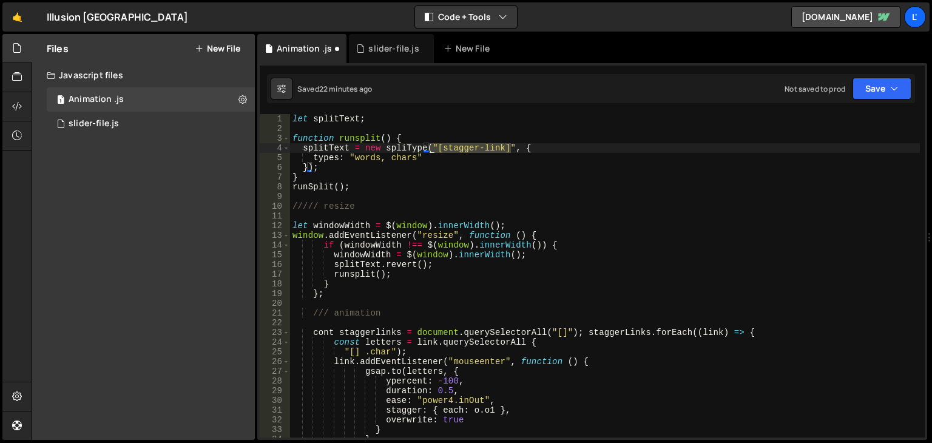
drag, startPoint x: 511, startPoint y: 146, endPoint x: 429, endPoint y: 145, distance: 81.9
click at [429, 145] on div "let splitText ; function runsplit ( ) { splitText = new spliType ( "[stagger-li…" at bounding box center [605, 285] width 630 height 343
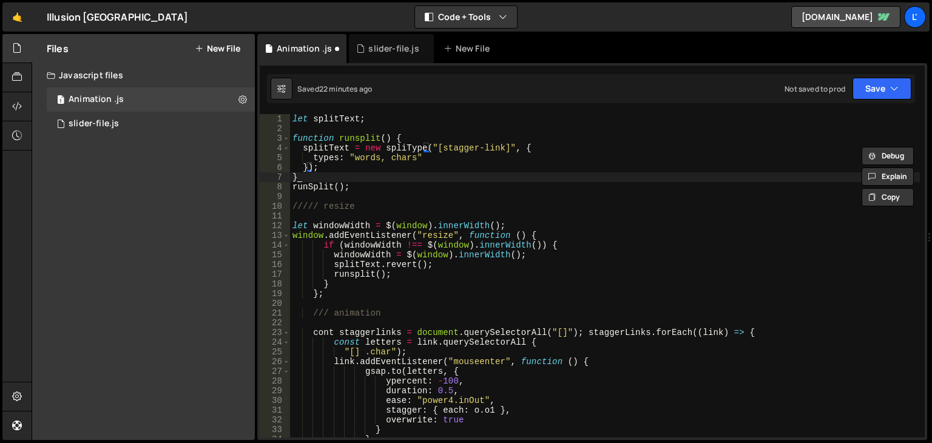
click at [623, 181] on div "let splitText ; function runsplit ( ) { splitText = new spliType ( "[stagger-li…" at bounding box center [605, 285] width 630 height 343
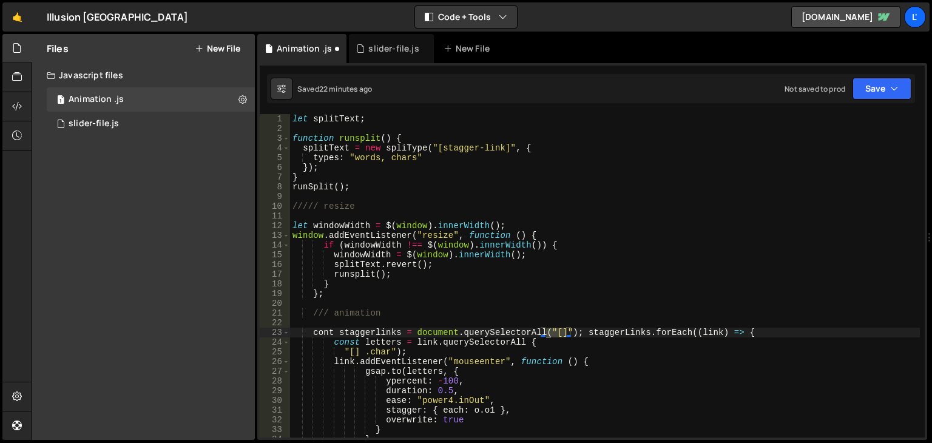
drag, startPoint x: 567, startPoint y: 330, endPoint x: 546, endPoint y: 332, distance: 20.8
click at [546, 332] on div "let splitText ; function runsplit ( ) { splitText = new spliType ( "[stagger-li…" at bounding box center [605, 285] width 630 height 343
paste textarea "stagger-link"
click at [619, 331] on div "let splitText ; function runsplit ( ) { splitText = new spliType ( "[stagger-li…" at bounding box center [605, 285] width 630 height 343
type textarea "cont staggerlinks = document.querySelectorAll("[stagger-link]"); staggerLinks.f…"
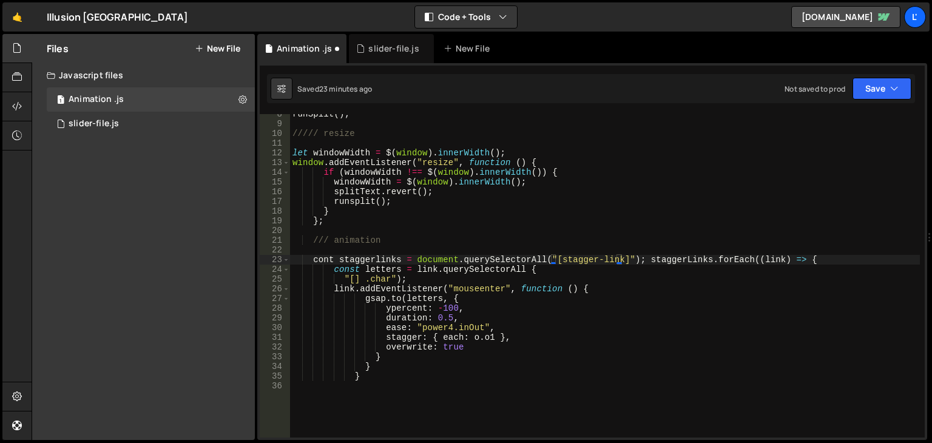
scroll to position [109, 0]
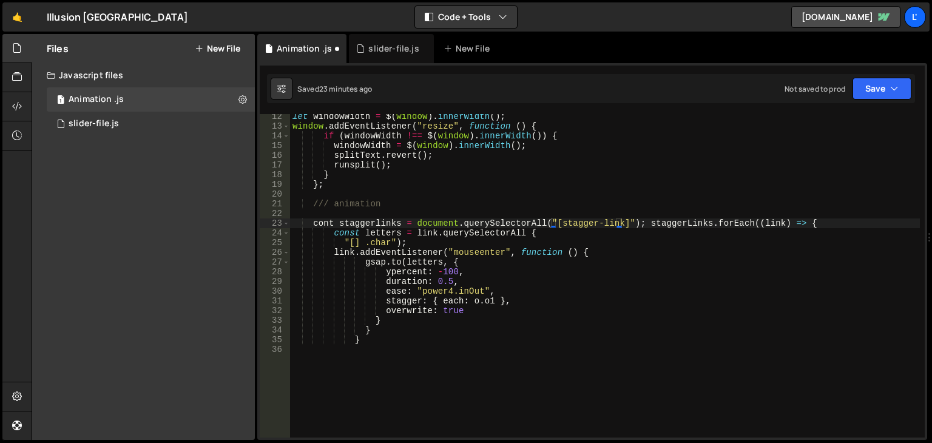
click at [389, 397] on div "let windowWidth = $ ( window ) . innerWidth ( ) ; window . addEventListener ( "…" at bounding box center [605, 283] width 630 height 343
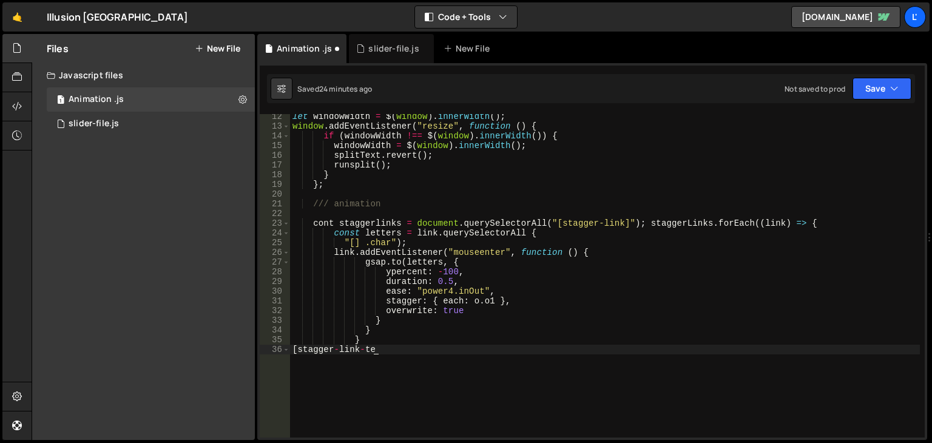
scroll to position [0, 5]
click at [405, 351] on div "let windowWidth = $ ( window ) . innerWidth ( ) ; window . addEventListener ( "…" at bounding box center [605, 283] width 630 height 343
type textarea "[stagger-link-text]"
drag, startPoint x: 397, startPoint y: 355, endPoint x: 292, endPoint y: 351, distance: 105.6
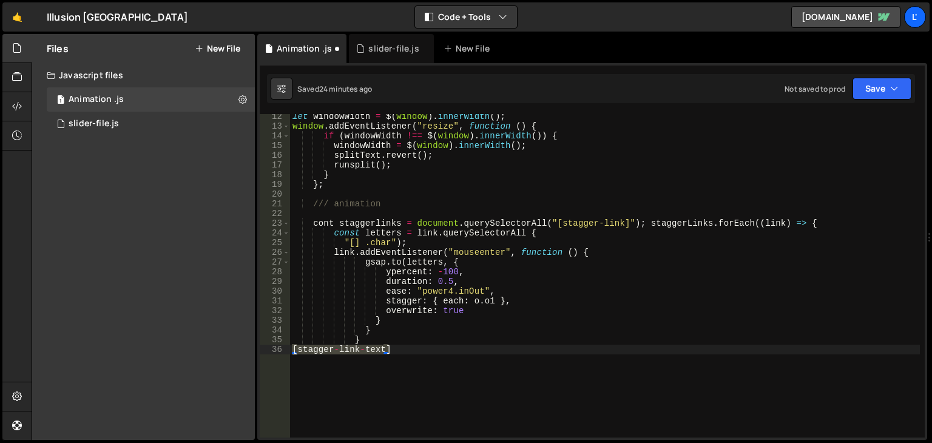
click at [292, 351] on div "let windowWidth = $ ( window ) . innerWidth ( ) ; window . addEventListener ( "…" at bounding box center [605, 283] width 630 height 343
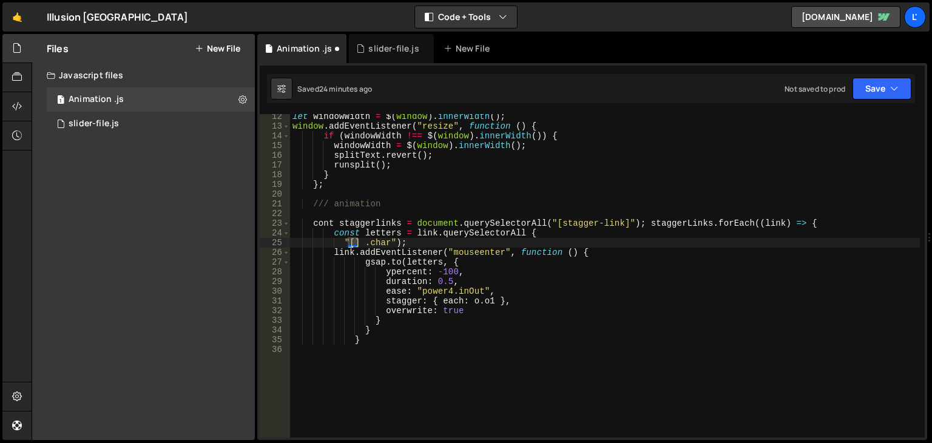
drag, startPoint x: 358, startPoint y: 239, endPoint x: 349, endPoint y: 241, distance: 9.9
click at [349, 241] on div "let windowWidth = $ ( window ) . innerWidth ( ) ; window . addEventListener ( "…" at bounding box center [605, 283] width 630 height 343
paste textarea "stagger-link-text"
click at [896, 90] on icon "button" at bounding box center [894, 88] width 8 height 12
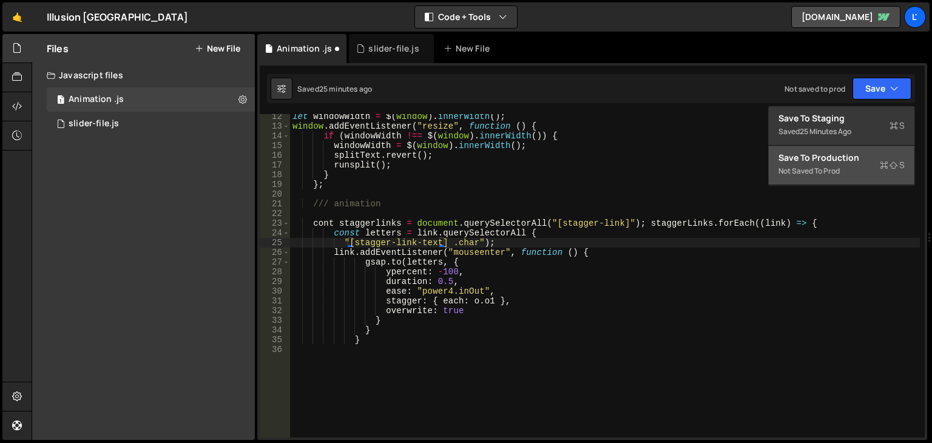
click at [856, 153] on div "Save to Production S" at bounding box center [841, 158] width 126 height 12
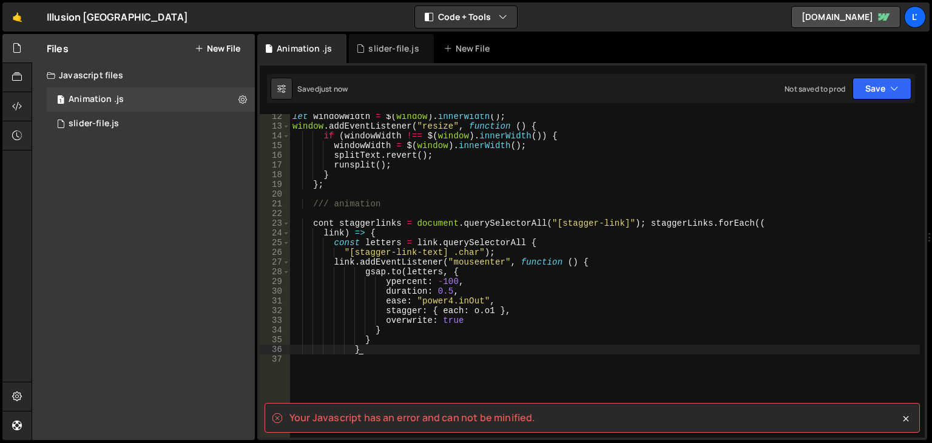
click at [714, 350] on div "let windowWidth = $ ( window ) . innerWidth ( ) ; window . addEventListener ( "…" at bounding box center [605, 283] width 630 height 343
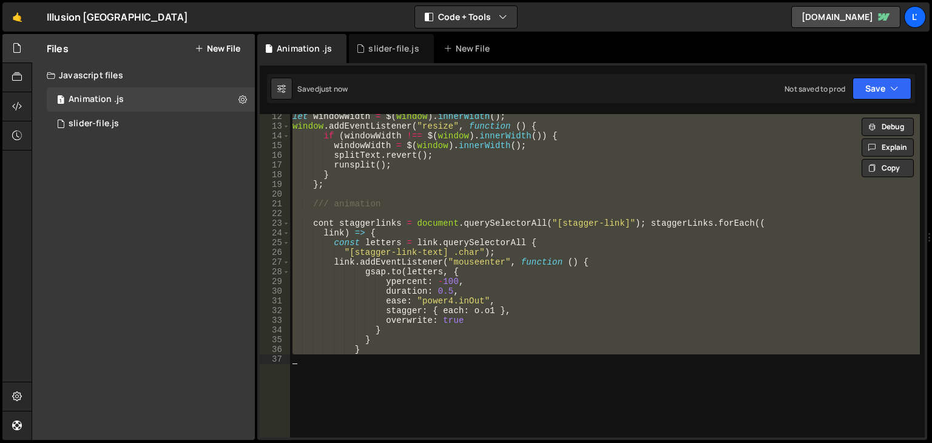
click at [570, 326] on div "let windowWidth = $ ( window ) . innerWidth ( ) ; window . addEventListener ( "…" at bounding box center [605, 275] width 630 height 323
type textarea "}"
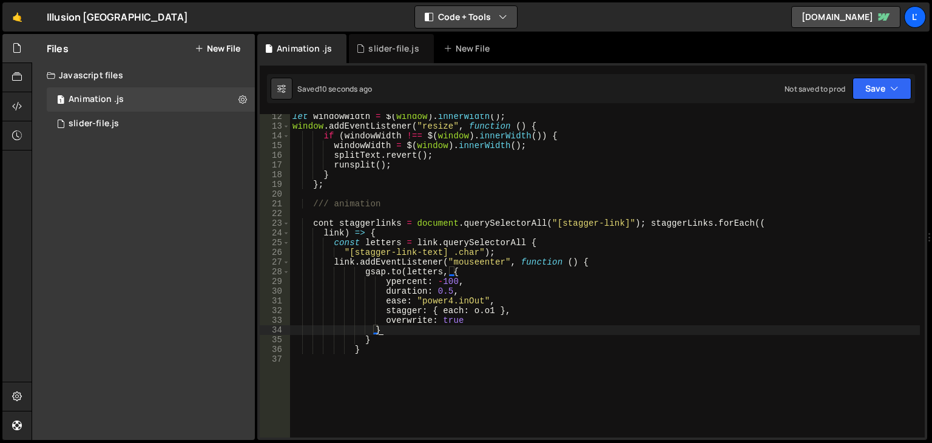
click at [482, 20] on button "Code + Tools" at bounding box center [466, 17] width 102 height 22
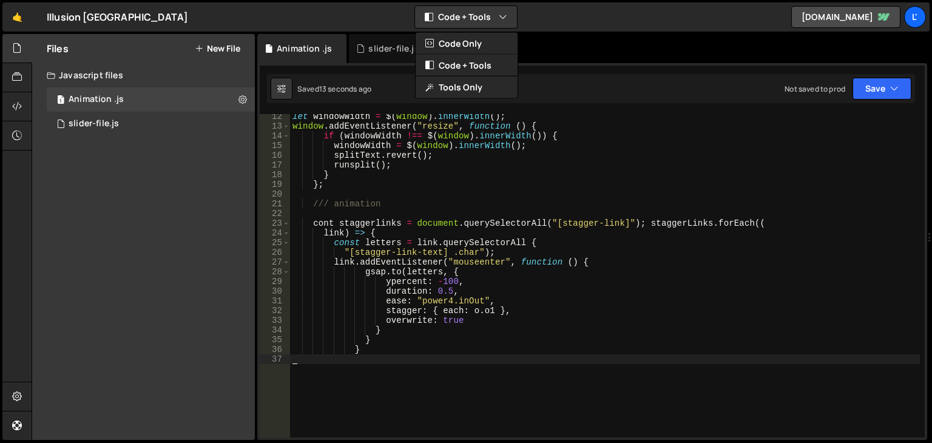
drag, startPoint x: 786, startPoint y: 357, endPoint x: 847, endPoint y: 305, distance: 79.6
click at [791, 350] on div "let windowWidth = $ ( window ) . innerWidth ( ) ; window . addEventListener ( "…" at bounding box center [605, 283] width 630 height 343
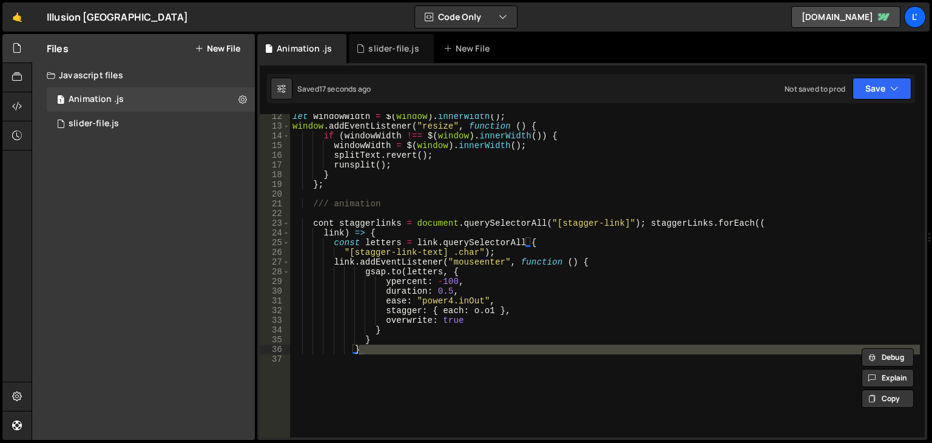
drag, startPoint x: 927, startPoint y: 236, endPoint x: 796, endPoint y: 231, distance: 131.1
click at [796, 231] on div "Files New File Javascript files 1 Animation .js 0 1 slider-file.js 0 CSS files …" at bounding box center [482, 237] width 900 height 406
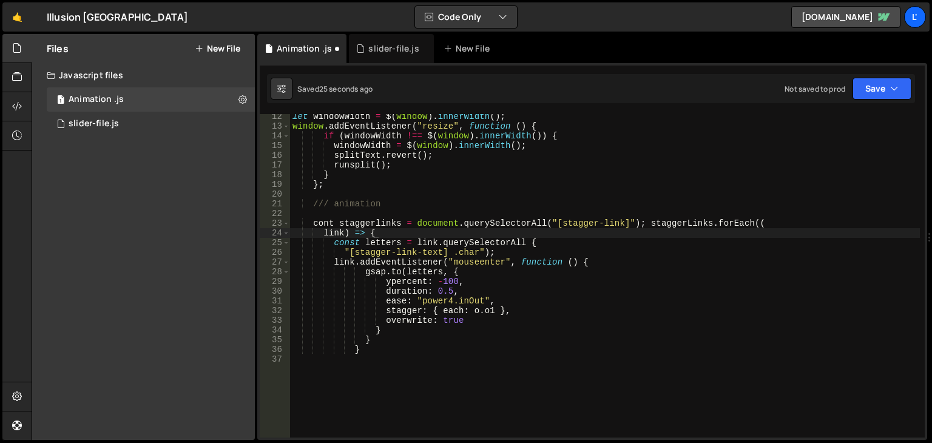
click at [927, 233] on icon at bounding box center [932, 236] width 10 height 13
drag, startPoint x: 929, startPoint y: 233, endPoint x: 835, endPoint y: 232, distance: 94.6
click at [835, 232] on div "Files New File Javascript files 1 Animation .js 0 1 slider-file.js 0 CSS files …" at bounding box center [482, 237] width 900 height 406
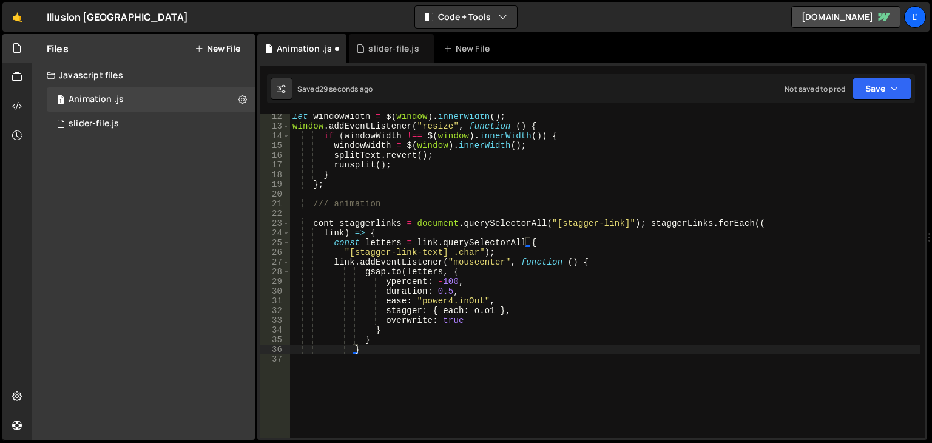
drag, startPoint x: 768, startPoint y: 353, endPoint x: 844, endPoint y: 353, distance: 76.4
click at [772, 353] on div "let windowWidth = $ ( window ) . innerWidth ( ) ; window . addEventListener ( "…" at bounding box center [605, 283] width 630 height 343
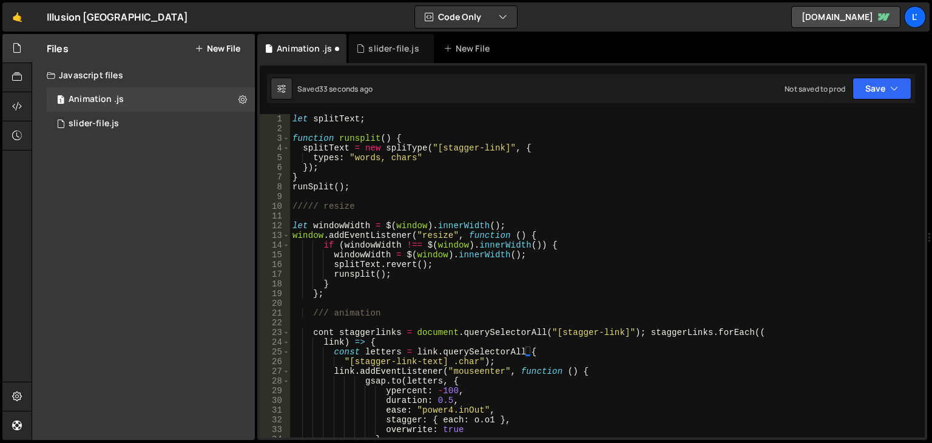
drag, startPoint x: 927, startPoint y: 234, endPoint x: 903, endPoint y: 187, distance: 52.1
click at [924, 228] on div "Files New File Javascript files 1 Animation .js 0 1 slider-file.js 0 CSS files …" at bounding box center [482, 237] width 900 height 406
type textarea "});"
click at [888, 165] on div "let splitText ; function runsplit ( ) { splitText = new spliType ( "[stagger-li…" at bounding box center [605, 285] width 630 height 343
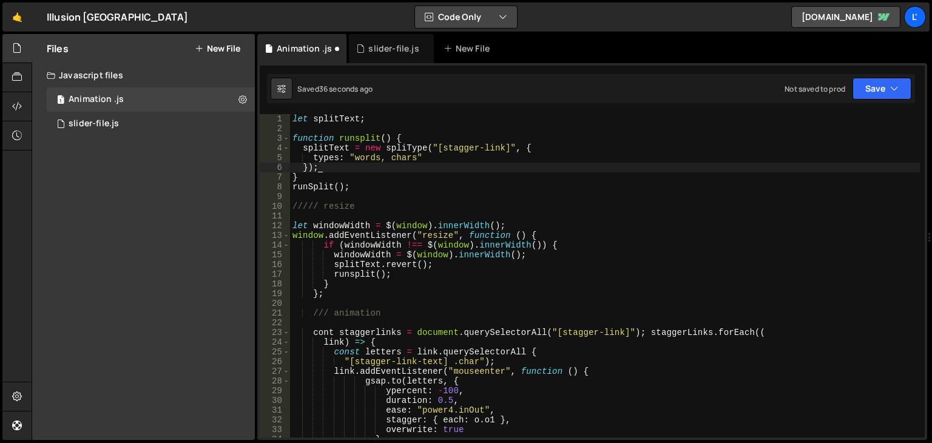
click at [514, 17] on button "Code Only" at bounding box center [466, 17] width 102 height 22
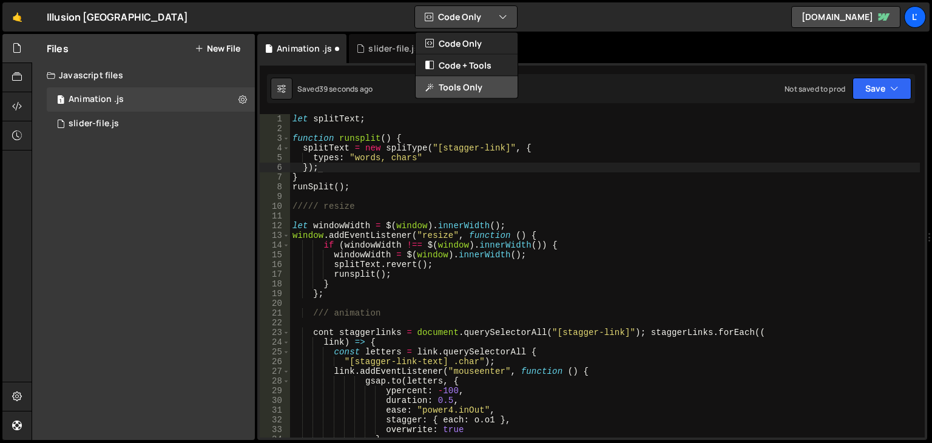
click at [469, 90] on button "Tools Only" at bounding box center [466, 87] width 102 height 22
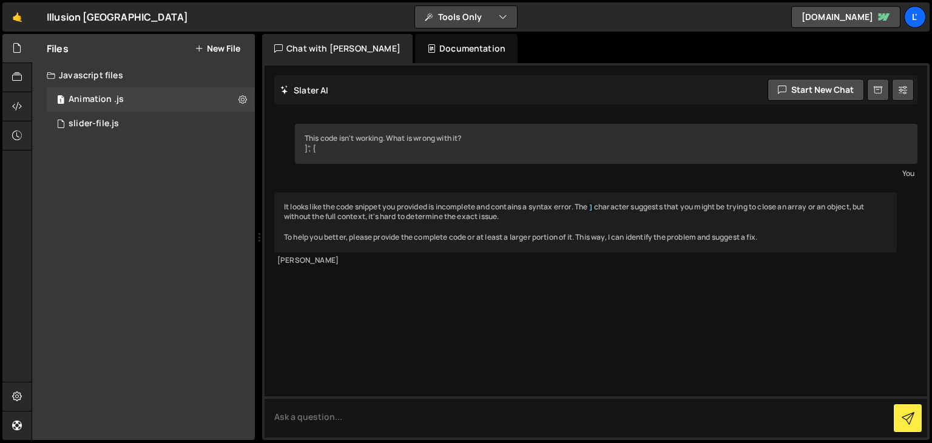
click at [463, 18] on button "Tools Only" at bounding box center [466, 17] width 102 height 22
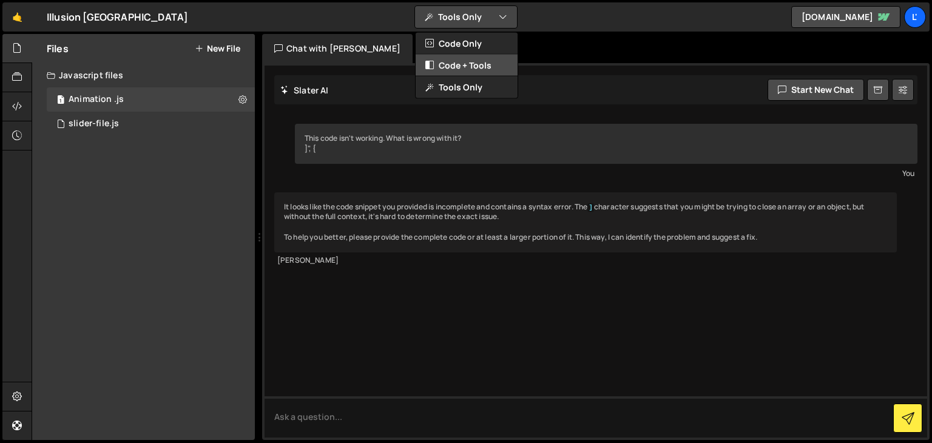
click at [452, 66] on button "Code + Tools" at bounding box center [466, 66] width 102 height 22
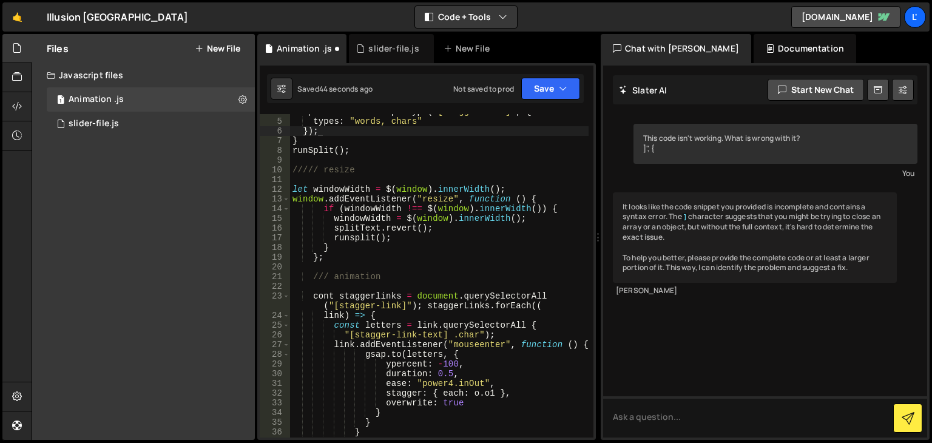
scroll to position [202, 0]
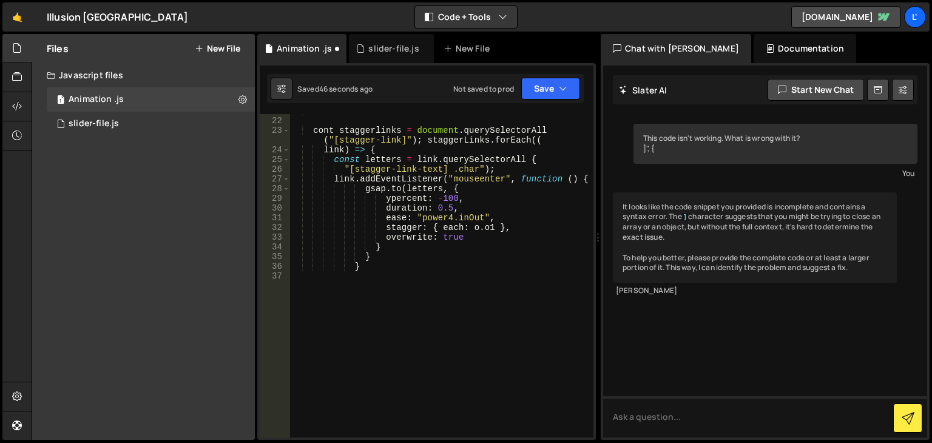
click at [448, 375] on div "/// animation cont staggerlinks = document . querySelectorAll ( "[stagger-link]…" at bounding box center [439, 277] width 298 height 343
type textarea "}"
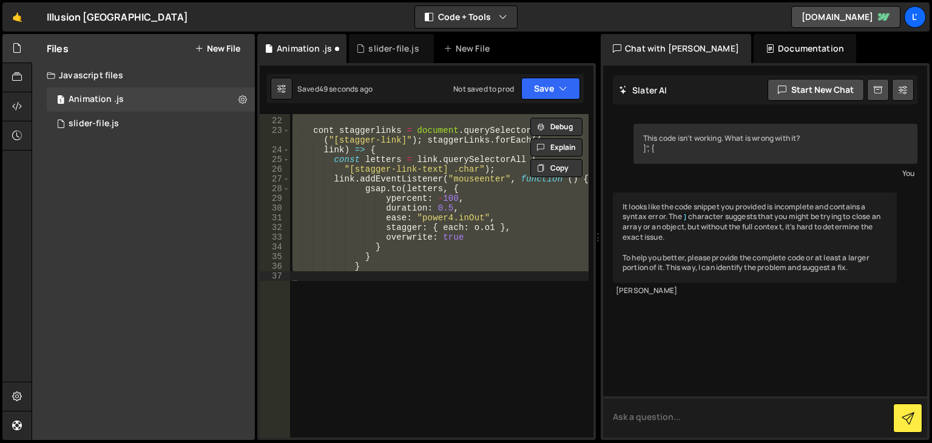
click at [648, 408] on textarea at bounding box center [765, 416] width 324 height 41
paste textarea "let splitText; function runsplit() { splitText = new spliType("[stagger-link]",…"
type textarea "pourquoi ce ma dis qu'il y a une erreur dans mon code ? "let splitText; functio…"
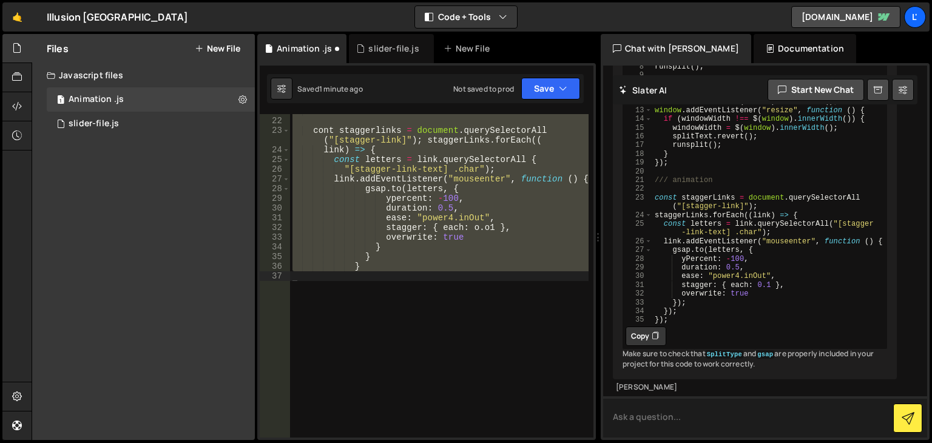
scroll to position [1112, 0]
click at [657, 330] on icon at bounding box center [654, 336] width 7 height 12
click at [449, 326] on div "/// animation cont staggerlinks = document . querySelectorAll ( "[stagger-link]…" at bounding box center [439, 275] width 298 height 323
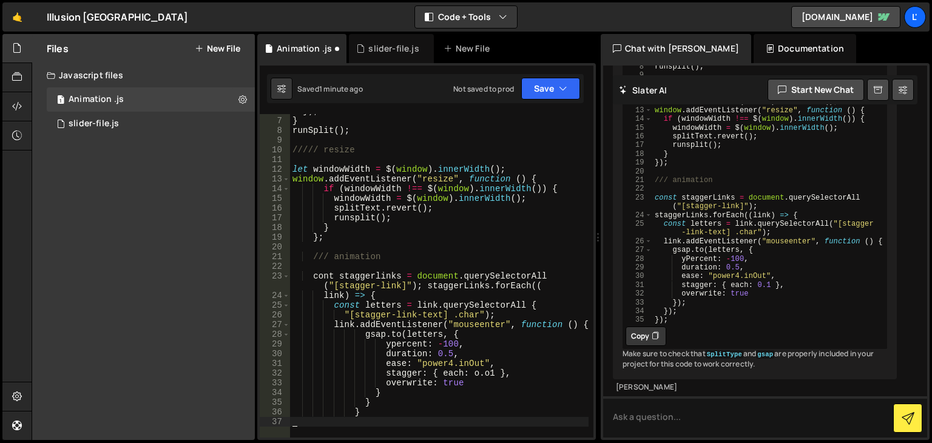
scroll to position [0, 0]
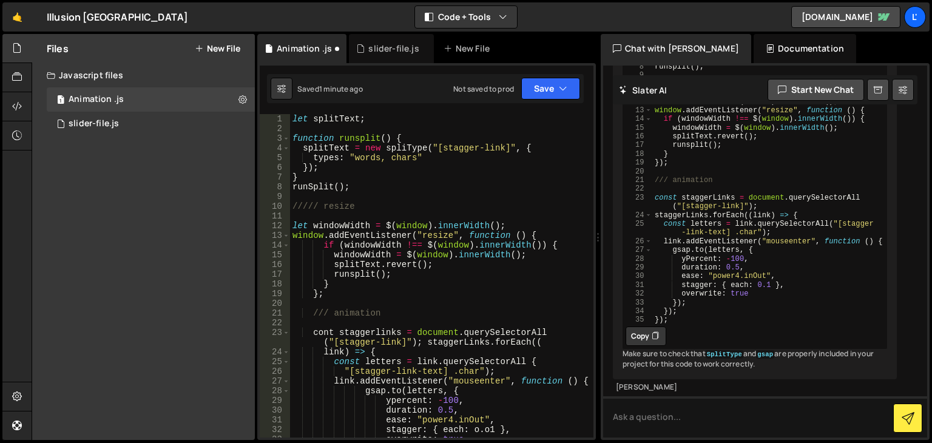
click at [291, 122] on div "let splitText ; function runsplit ( ) { splitText = new spliType ( "[stagger-li…" at bounding box center [439, 285] width 298 height 343
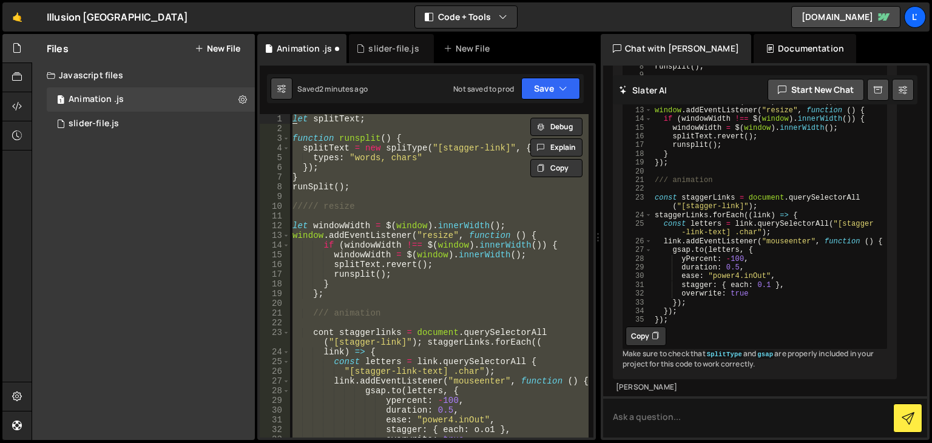
drag, startPoint x: 366, startPoint y: 350, endPoint x: 291, endPoint y: 81, distance: 279.0
click at [294, 81] on div "Debug Explain Copy Animation .js slider-file.js New File Saved 2 minutes ago No…" at bounding box center [426, 237] width 338 height 406
type textarea "let splitText;"
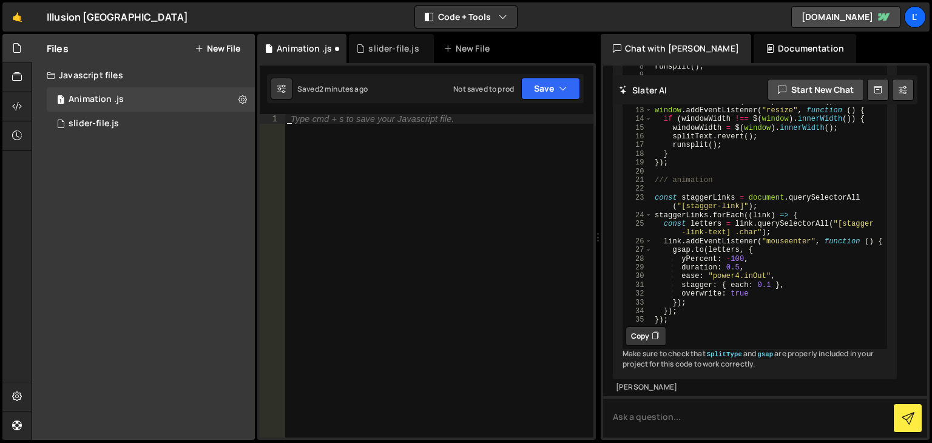
click at [315, 144] on div "Type cmd + s to save your Javascript file." at bounding box center [438, 285] width 309 height 343
type textarea "/*"
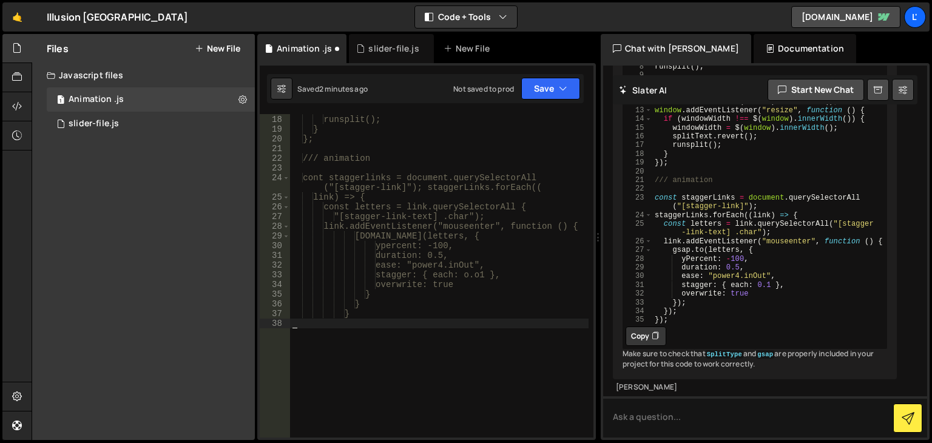
scroll to position [212, 0]
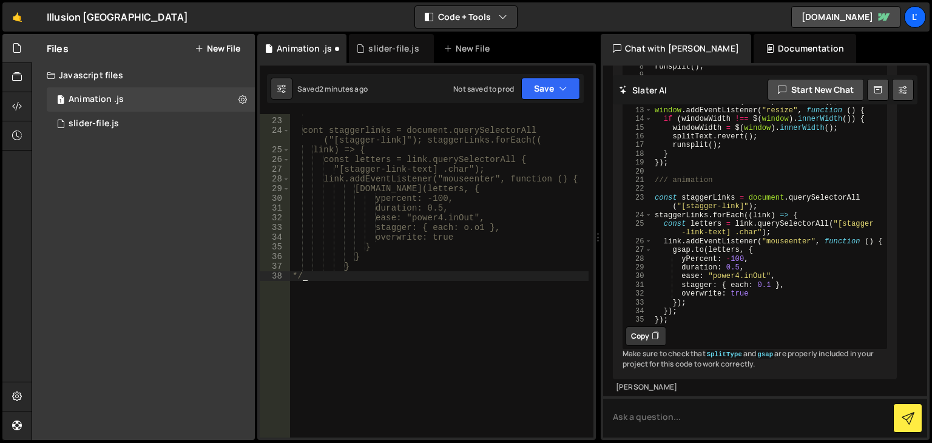
type textarea "*/"
click at [657, 330] on icon at bounding box center [654, 336] width 7 height 12
click at [404, 332] on div "/// animation cont staggerlinks = document.querySelectorAll ("[stagger-link]");…" at bounding box center [439, 277] width 298 height 343
paste textarea "});"
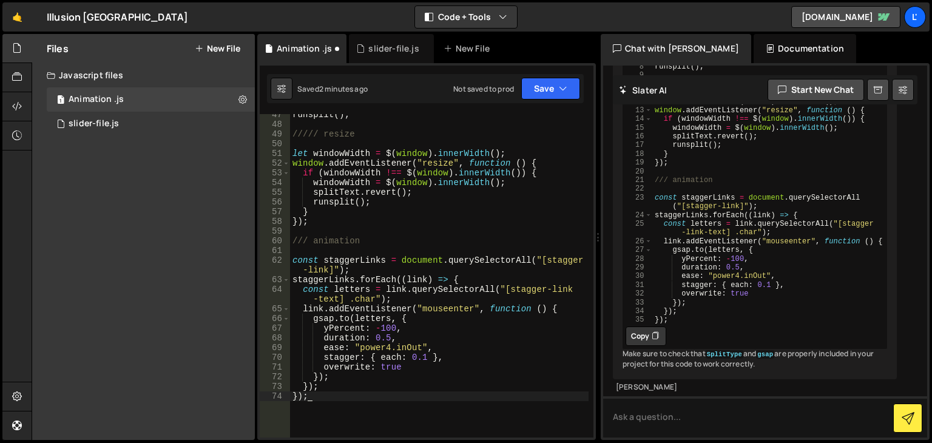
scroll to position [460, 0]
type textarea "});"
click at [551, 98] on button "Save" at bounding box center [550, 89] width 59 height 22
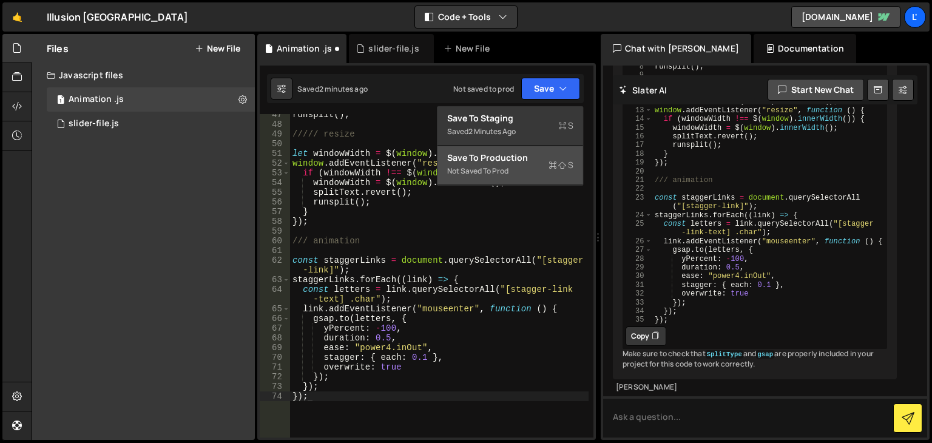
click at [539, 169] on div "Not saved to prod" at bounding box center [510, 171] width 126 height 15
